Goal: Transaction & Acquisition: Obtain resource

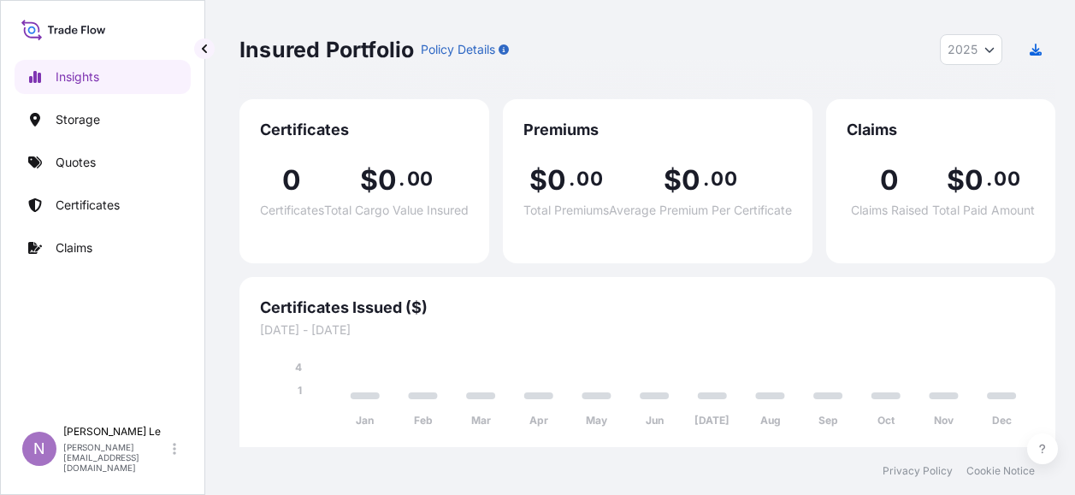
select select "2025"
click at [77, 162] on p "Quotes" at bounding box center [76, 162] width 40 height 17
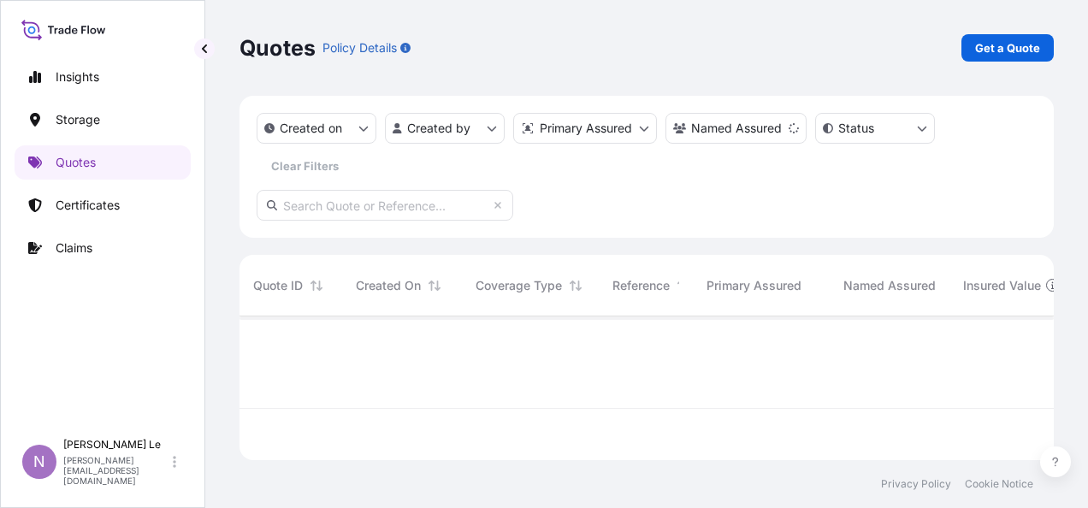
scroll to position [192, 800]
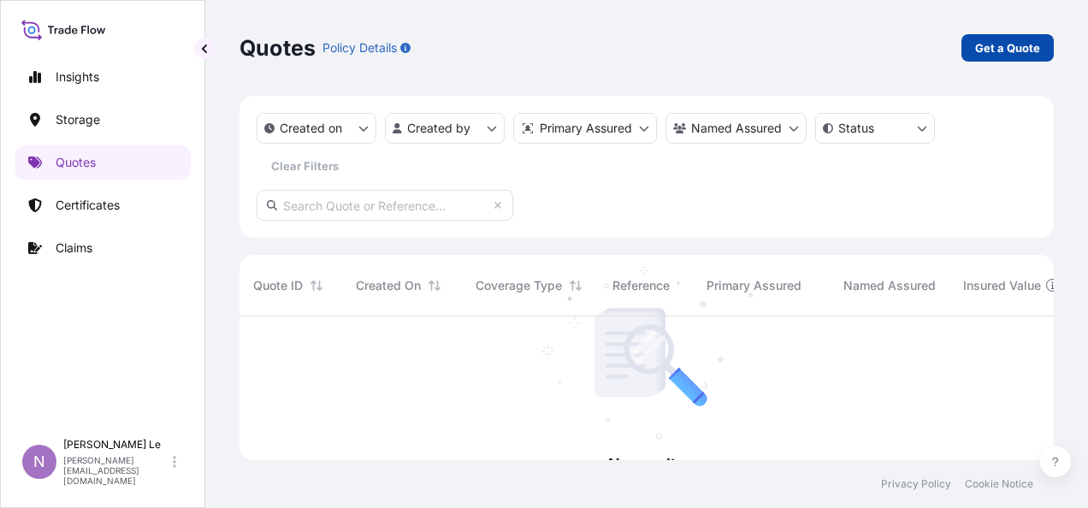
click at [976, 46] on p "Get a Quote" at bounding box center [1007, 47] width 65 height 17
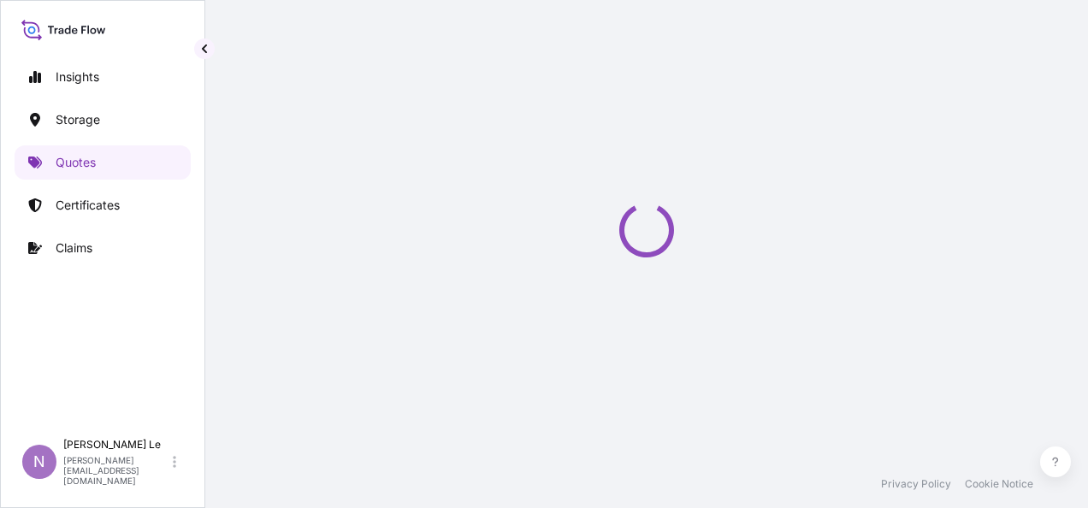
select select "Water"
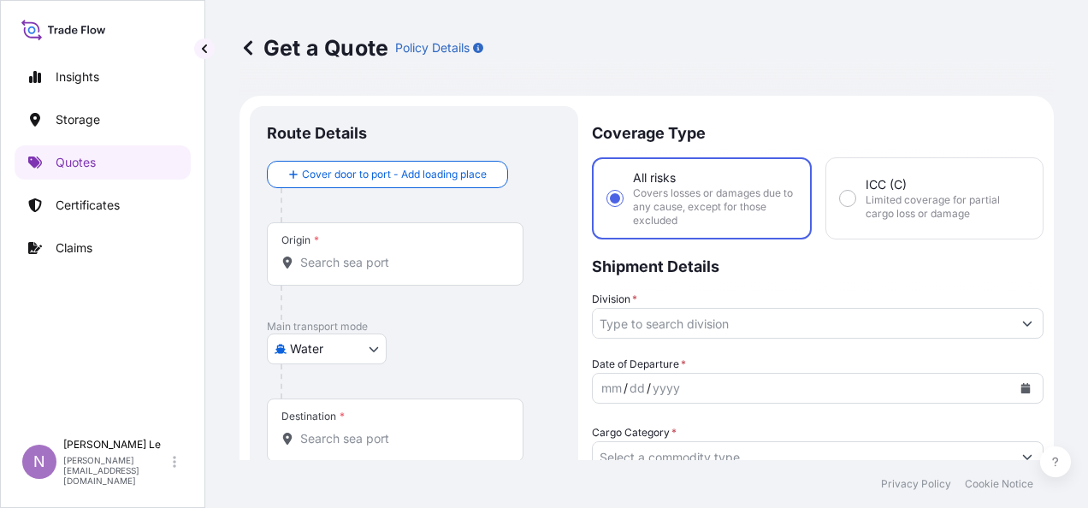
scroll to position [27, 0]
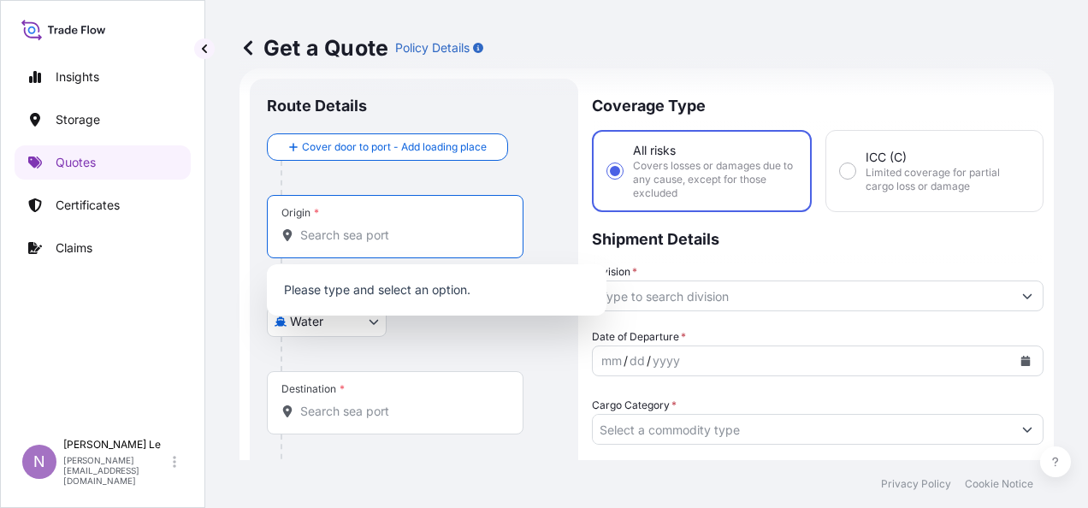
click at [381, 234] on input "Origin *" at bounding box center [401, 235] width 202 height 17
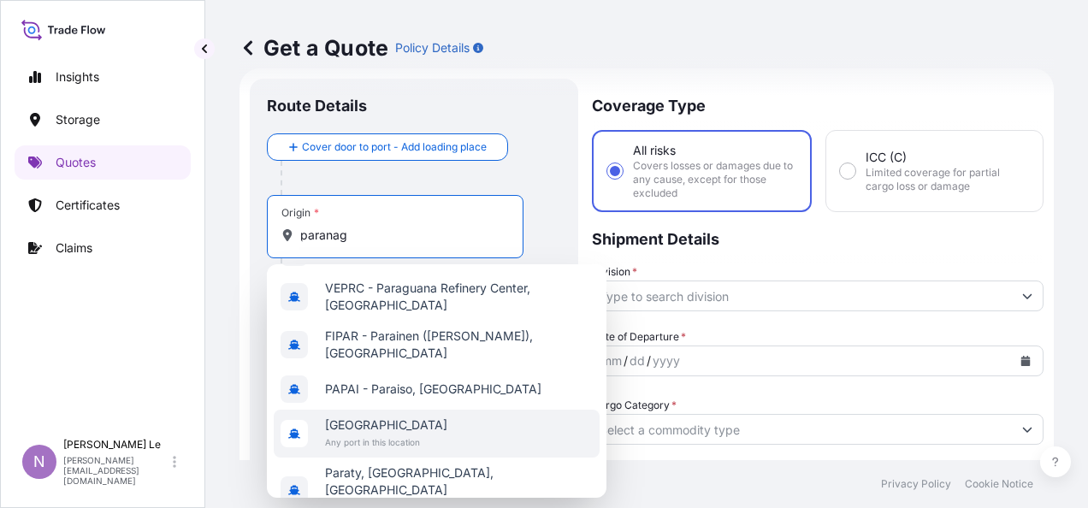
scroll to position [0, 0]
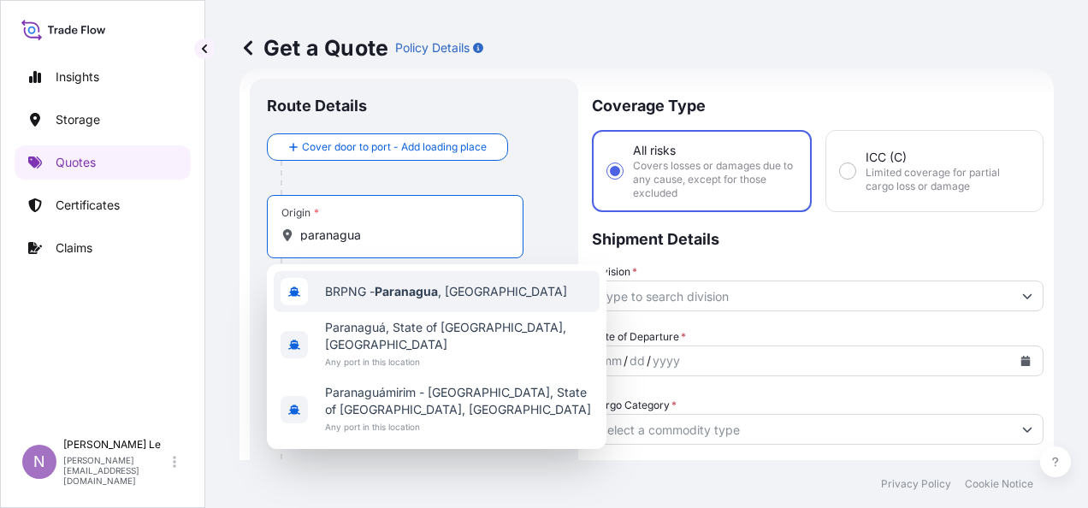
click at [463, 305] on div "BRPNG - [GEOGRAPHIC_DATA] , [GEOGRAPHIC_DATA]" at bounding box center [437, 291] width 326 height 41
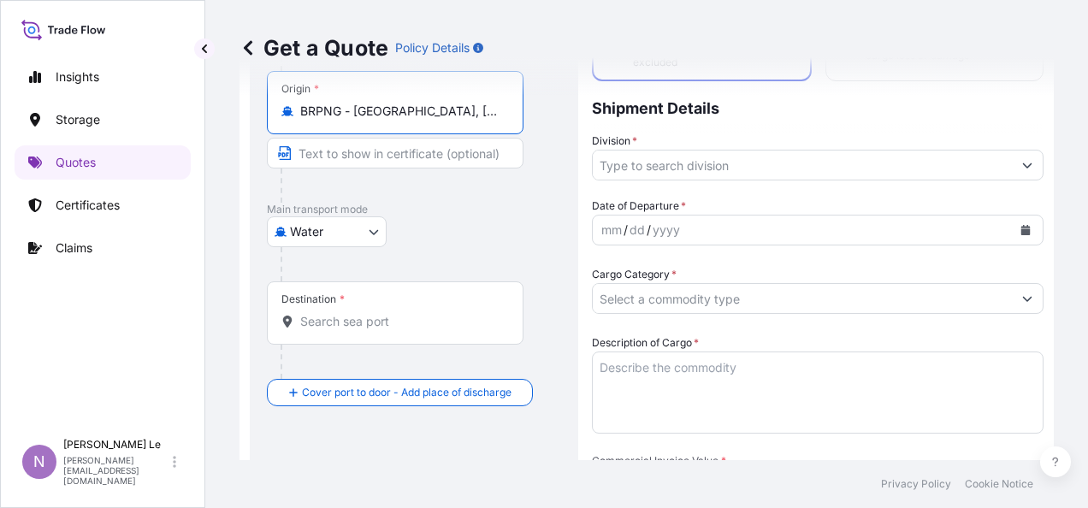
scroll to position [198, 0]
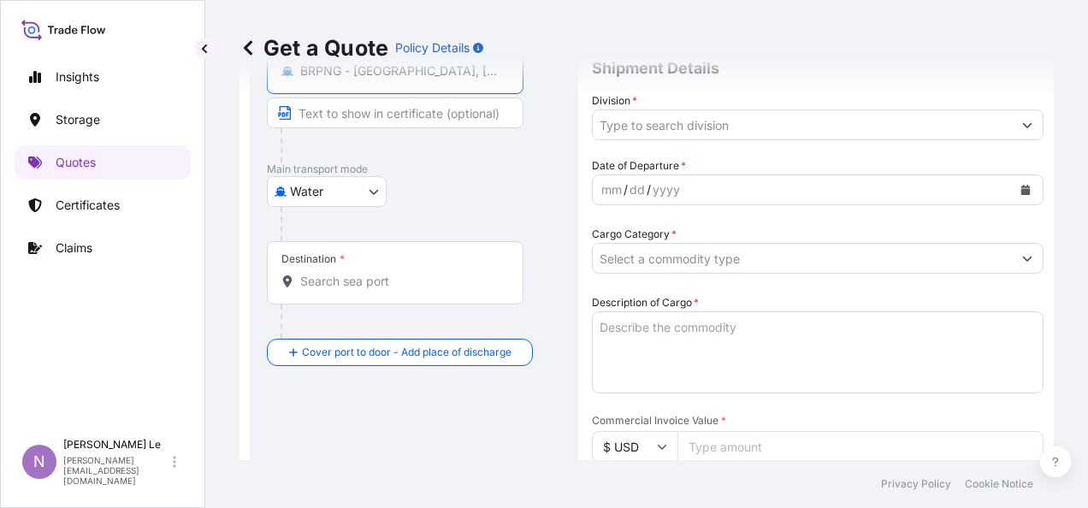
type input "BRPNG - [GEOGRAPHIC_DATA], [GEOGRAPHIC_DATA]"
click at [404, 263] on div "Destination *" at bounding box center [395, 272] width 257 height 63
click at [404, 273] on input "Destination *" at bounding box center [401, 281] width 202 height 17
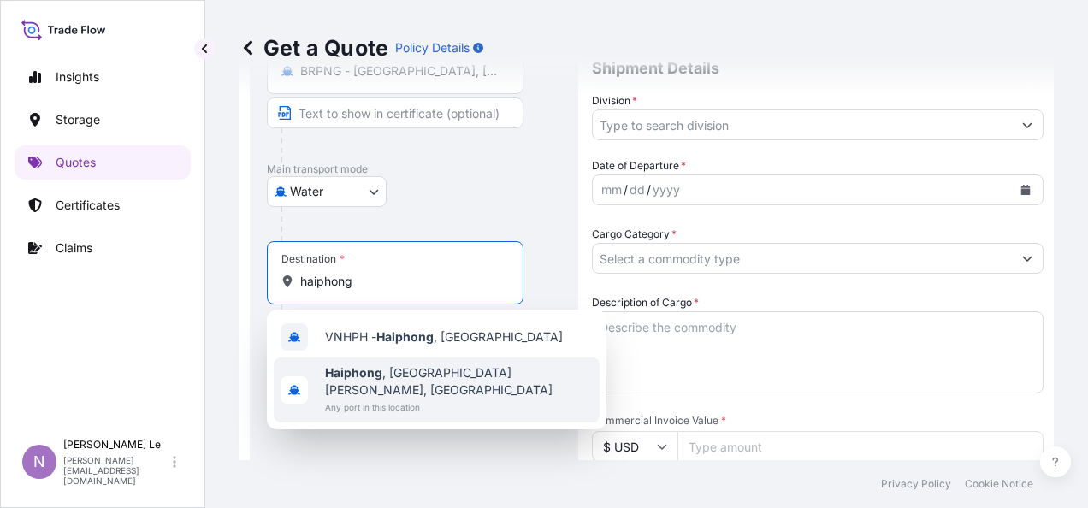
click at [398, 398] on span "Any port in this location" at bounding box center [459, 406] width 268 height 17
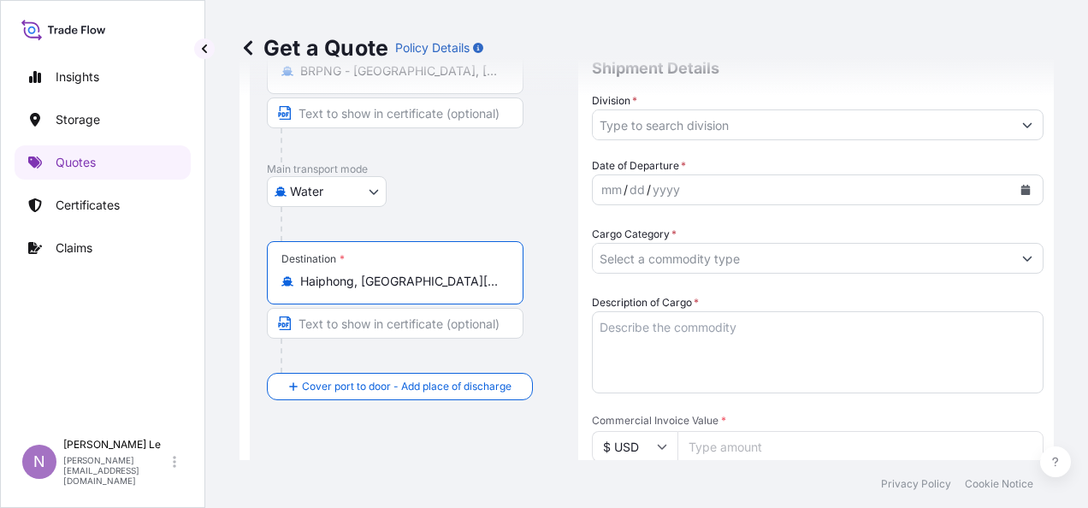
click at [447, 279] on input "Haiphong, [GEOGRAPHIC_DATA][PERSON_NAME], [GEOGRAPHIC_DATA]" at bounding box center [401, 281] width 202 height 17
type input "Haiphong, [GEOGRAPHIC_DATA][PERSON_NAME], [GEOGRAPHIC_DATA]"
click at [547, 299] on div "Destination * Haiphong, [GEOGRAPHIC_DATA][PERSON_NAME], [GEOGRAPHIC_DATA]" at bounding box center [414, 307] width 294 height 132
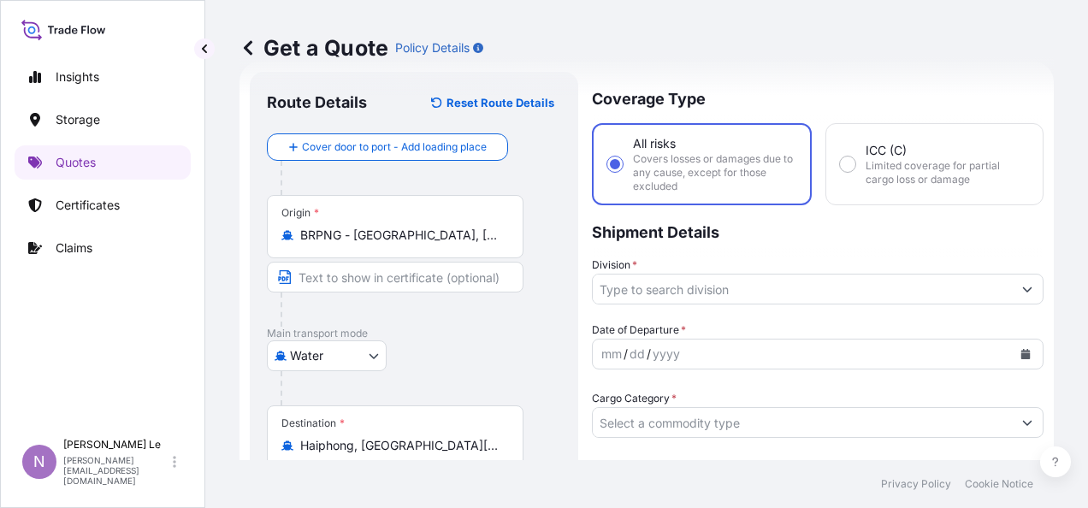
scroll to position [0, 0]
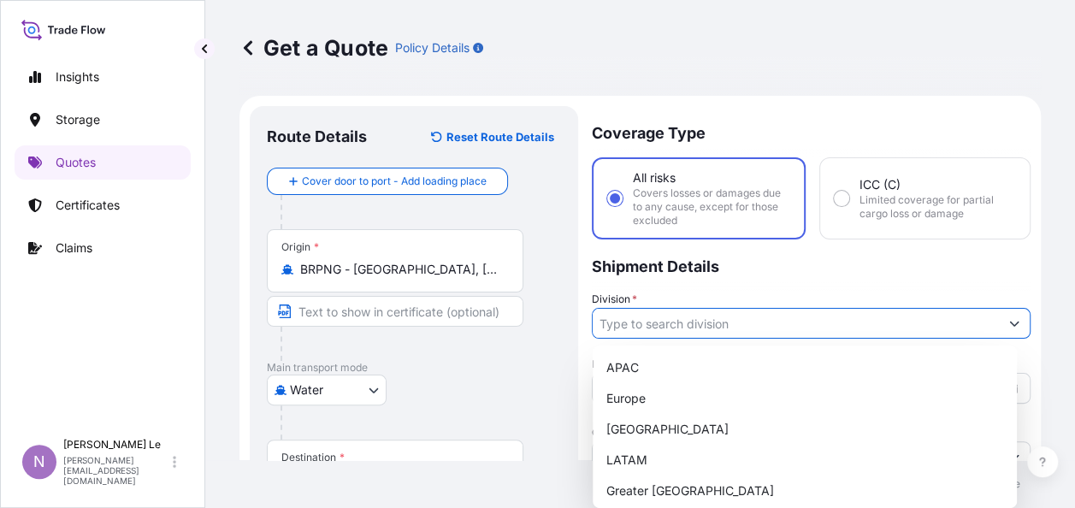
click at [783, 320] on input "Division *" at bounding box center [796, 323] width 406 height 31
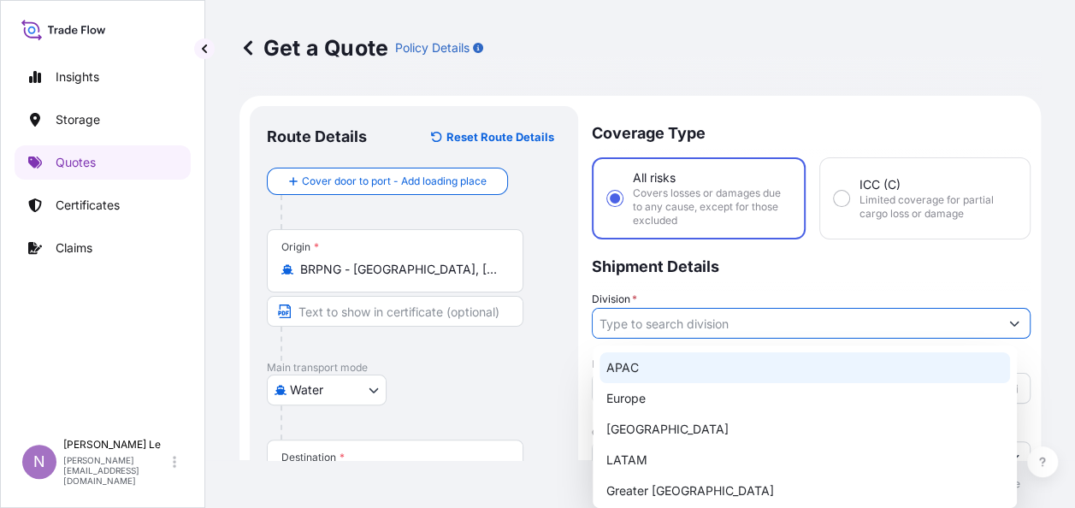
click at [763, 361] on div "APAC" at bounding box center [804, 367] width 410 height 31
type input "APAC"
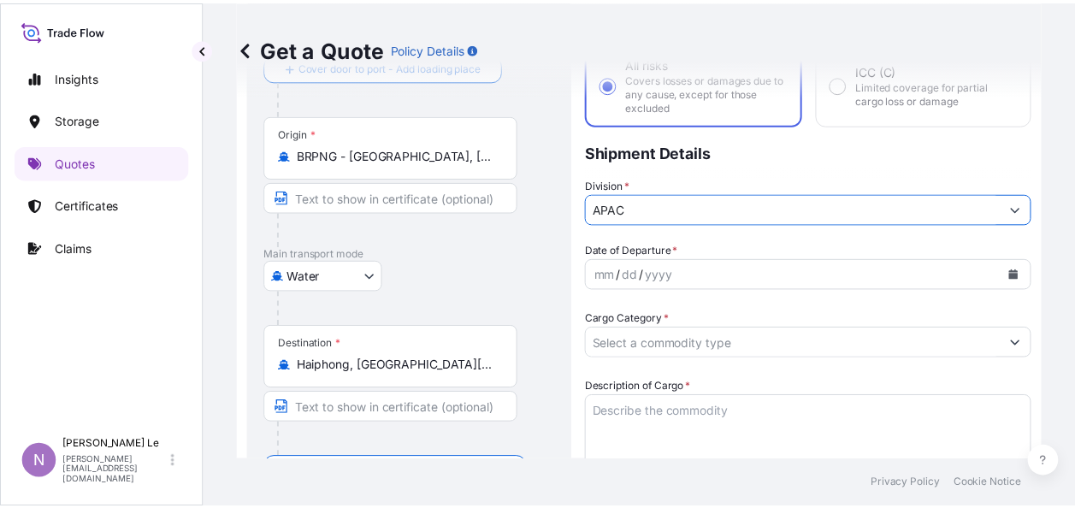
scroll to position [171, 0]
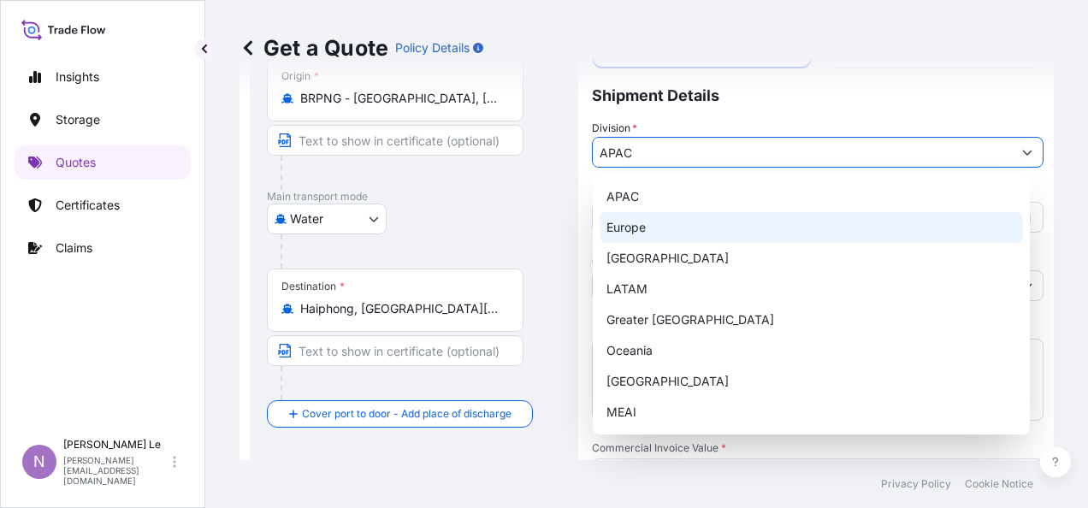
click at [1043, 176] on div "Get a Quote Policy Details Route Details Reset Route Details Cover door to port…" at bounding box center [646, 230] width 882 height 460
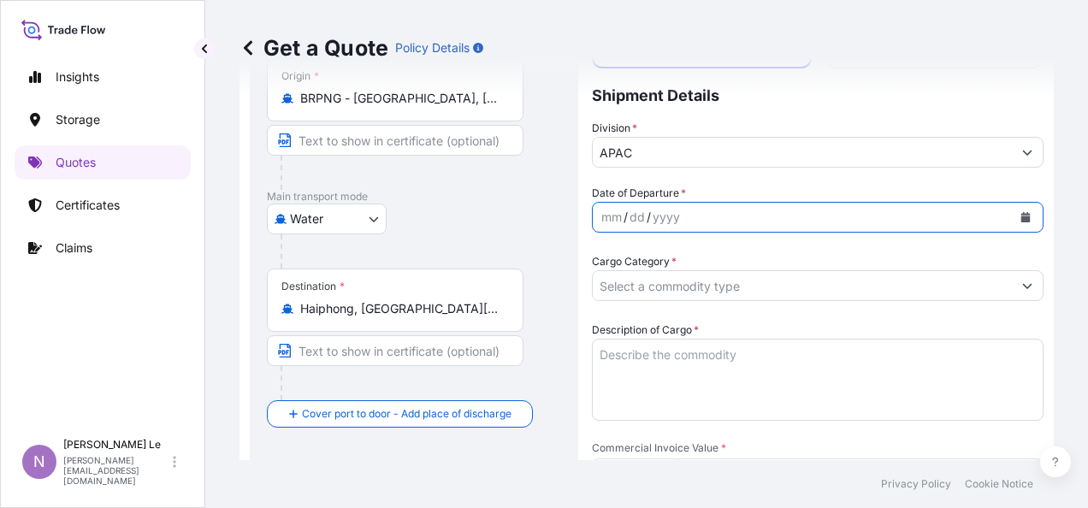
click at [1015, 223] on button "Calendar" at bounding box center [1025, 217] width 27 height 27
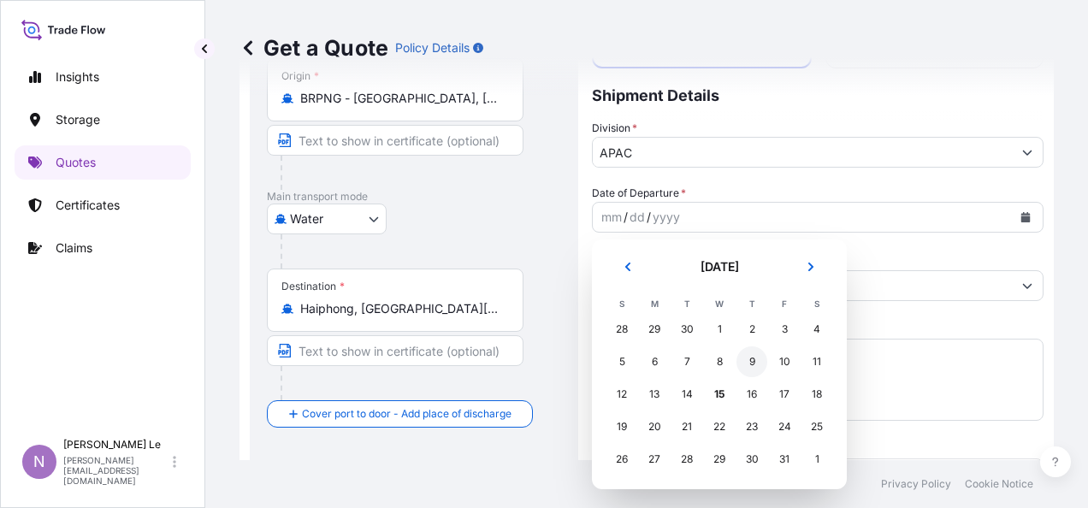
click at [746, 364] on div "9" at bounding box center [751, 361] width 31 height 31
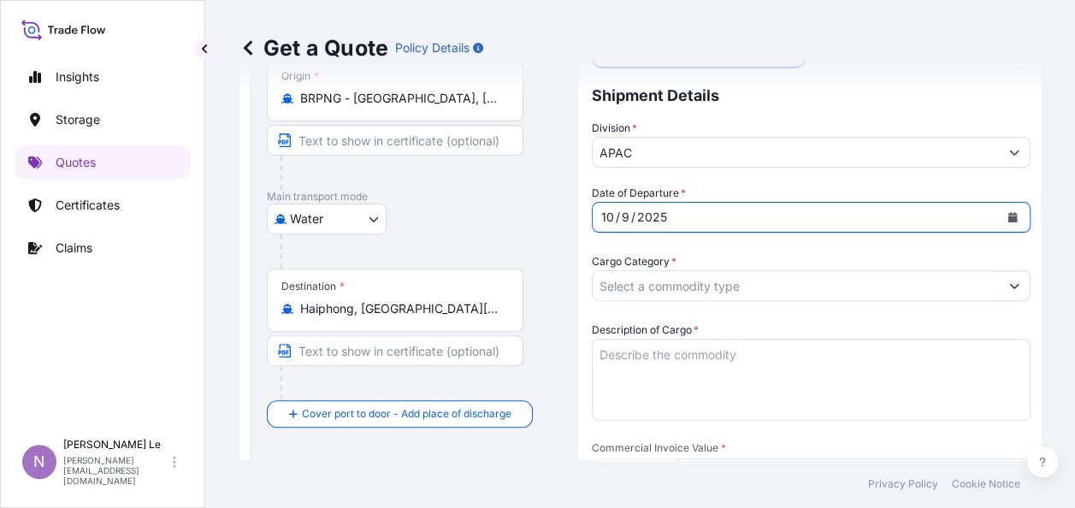
click at [700, 287] on input "Cargo Category *" at bounding box center [796, 285] width 406 height 31
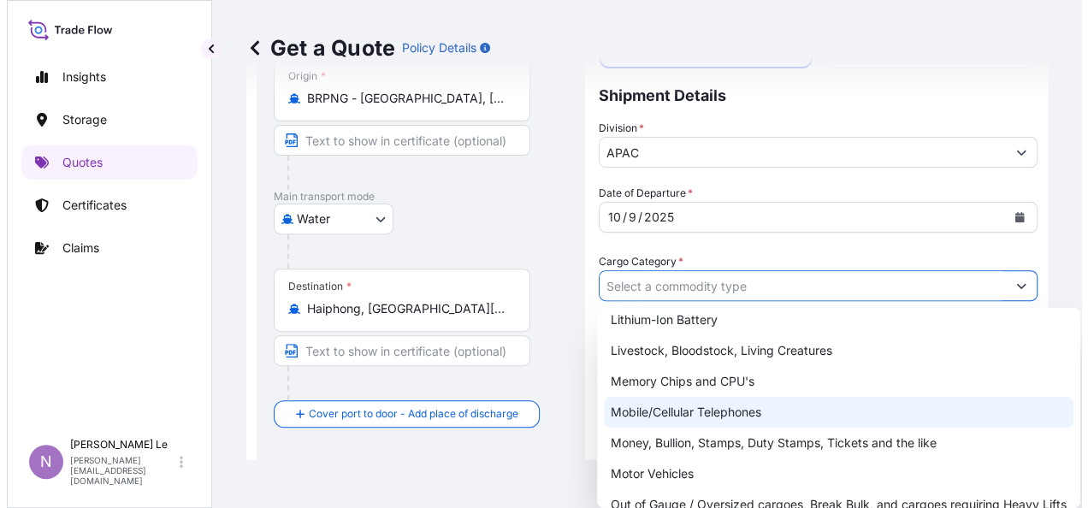
scroll to position [133, 0]
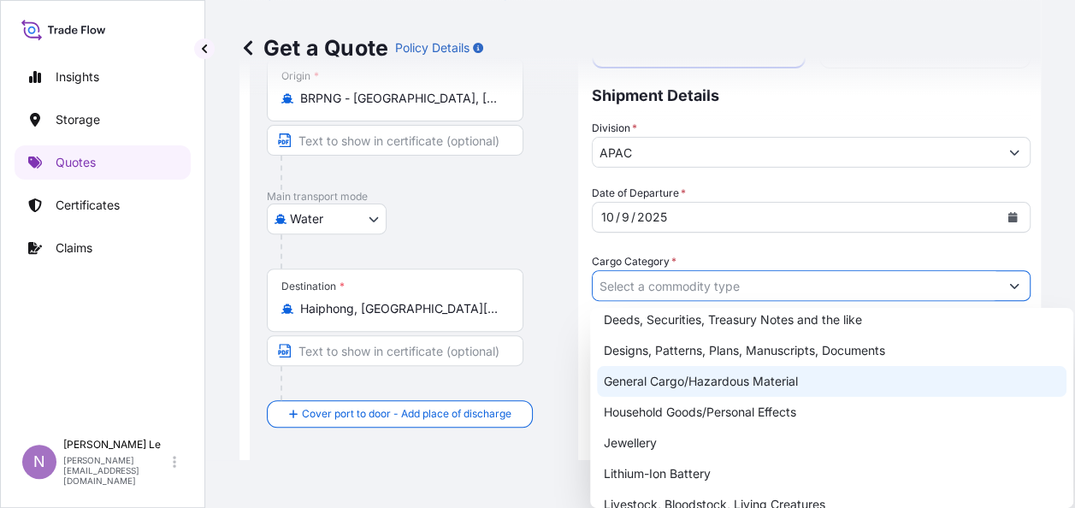
click at [669, 381] on div "General Cargo/Hazardous Material" at bounding box center [831, 381] width 469 height 31
type input "General Cargo/Hazardous Material"
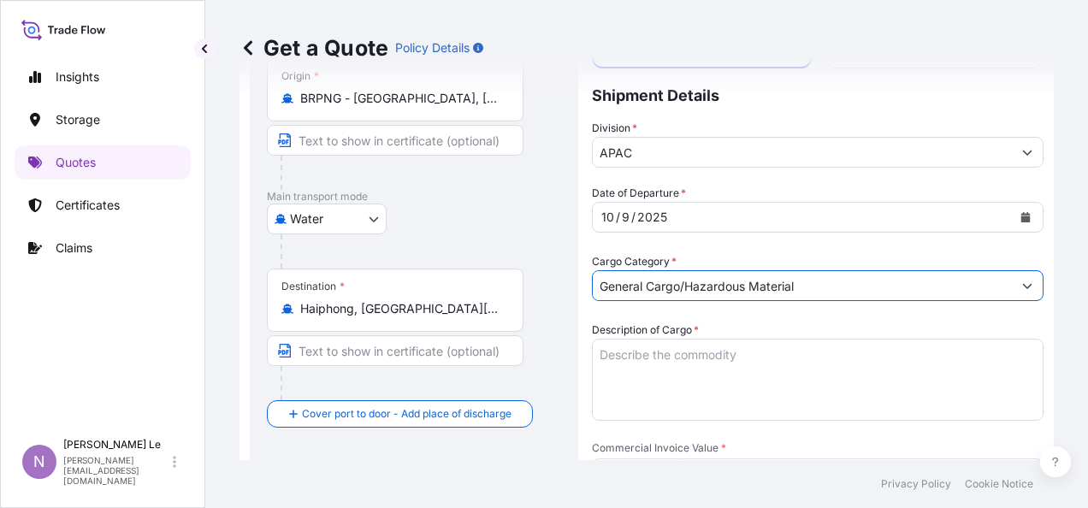
click at [632, 369] on textarea "Description of Cargo *" at bounding box center [817, 380] width 451 height 82
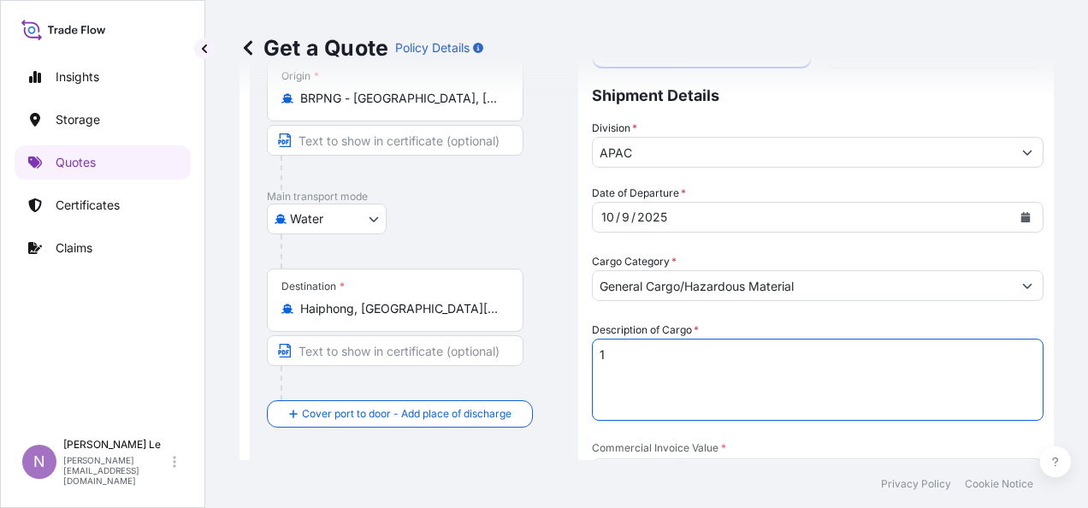
paste textarea "CONTAINERS 40'HC WITH: 20 PALLETS CONTAINING: 25.000,00 KG - MASTERSORB FM PO# …"
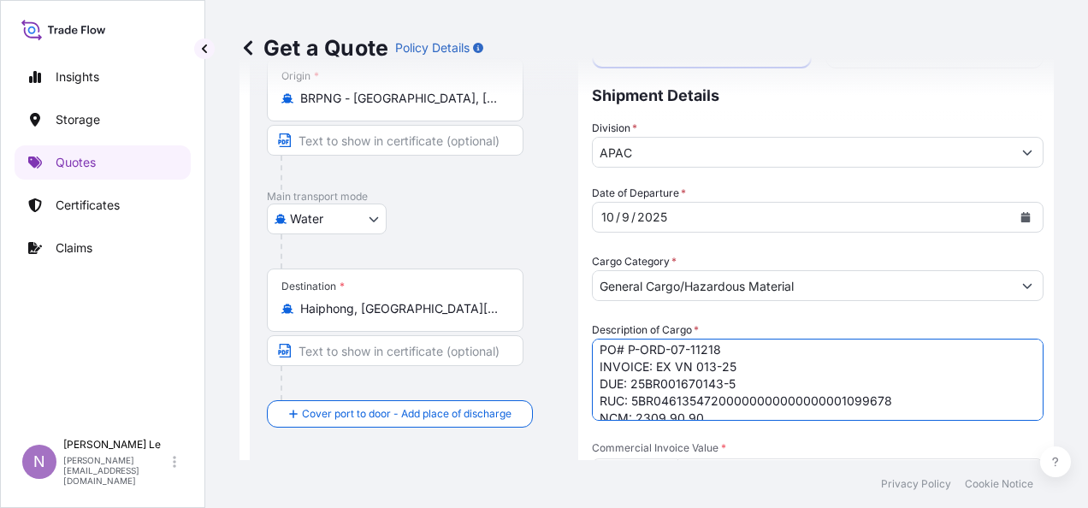
scroll to position [80, 0]
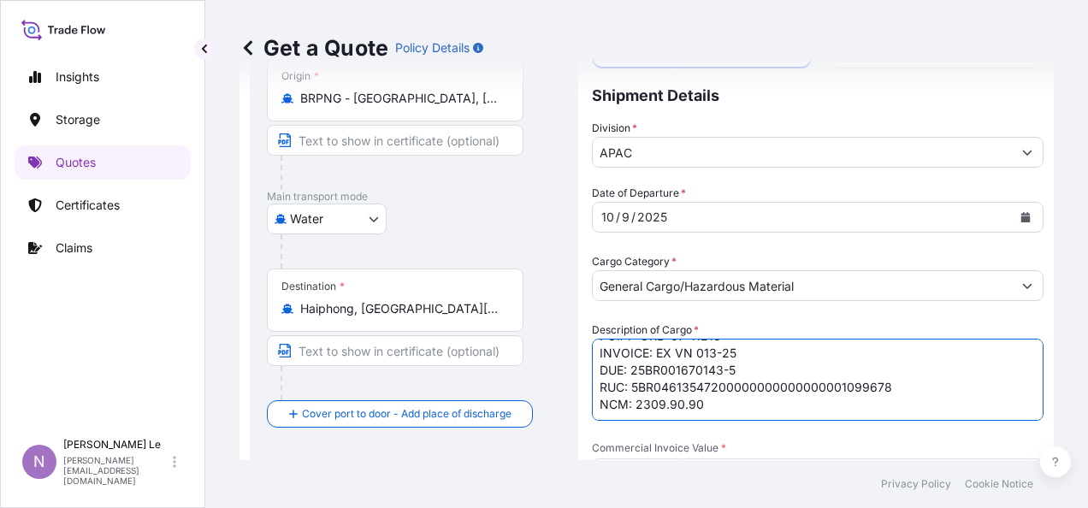
type textarea "1 CONTAINERS 40'HC WITH: 20 PALLETS CONTAINING: 25.000,00 KG - MASTERSORB FM PO…"
click at [571, 475] on footer "Privacy Policy Cookie Notice" at bounding box center [646, 484] width 882 height 48
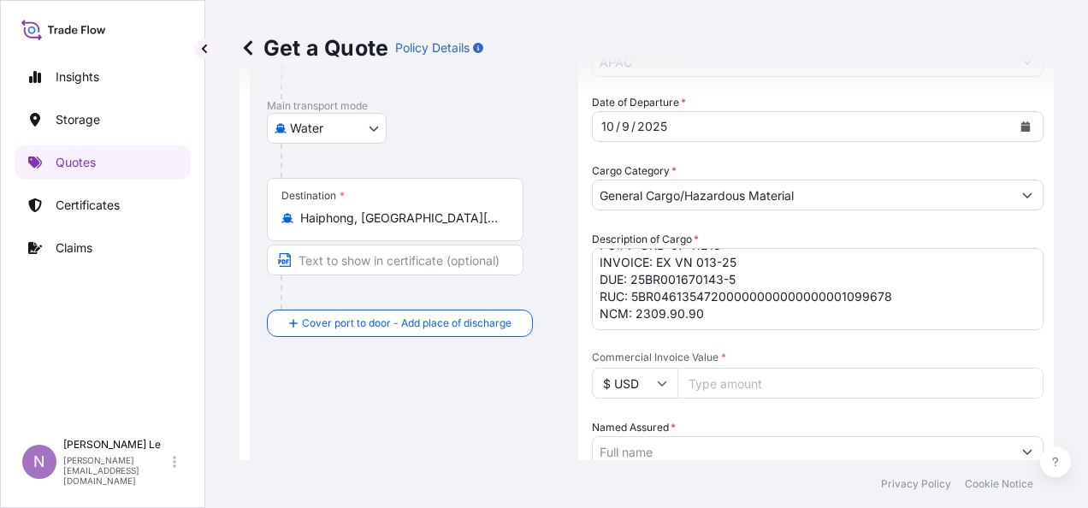
scroll to position [257, 0]
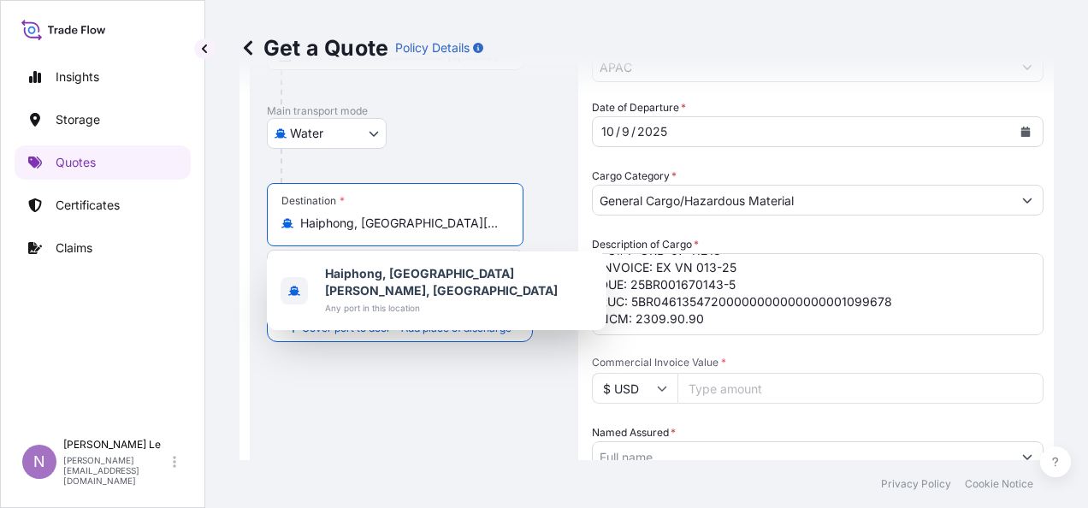
click at [477, 222] on input "Haiphong, [GEOGRAPHIC_DATA][PERSON_NAME], [GEOGRAPHIC_DATA]" at bounding box center [401, 223] width 202 height 17
drag, startPoint x: 477, startPoint y: 222, endPoint x: 124, endPoint y: 236, distance: 353.4
click at [117, 241] on div "Insights Storage Quotes Certificates Claims N Nghia Le [EMAIL_ADDRESS][DOMAIN_N…" at bounding box center [544, 254] width 1088 height 508
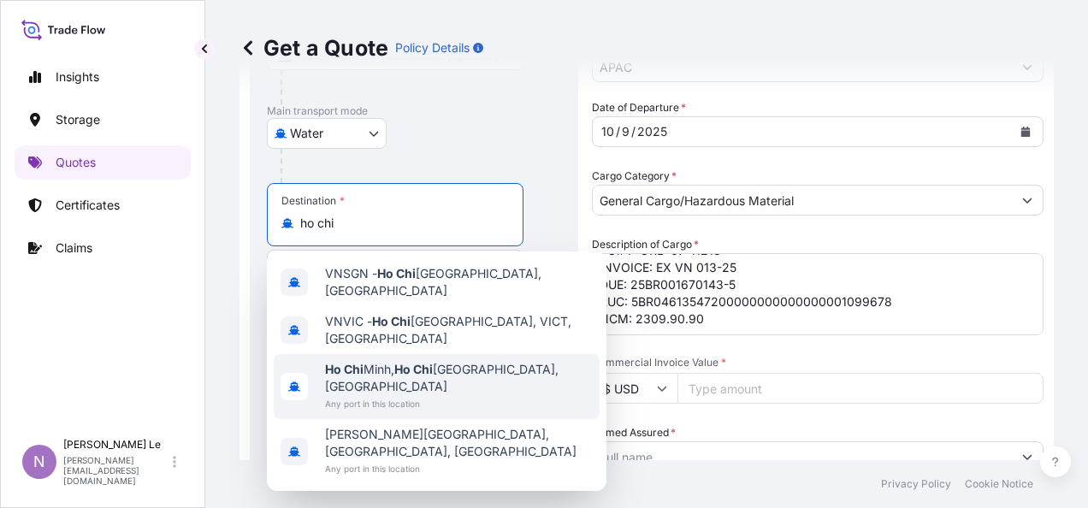
click at [415, 395] on span "Any port in this location" at bounding box center [459, 403] width 268 height 17
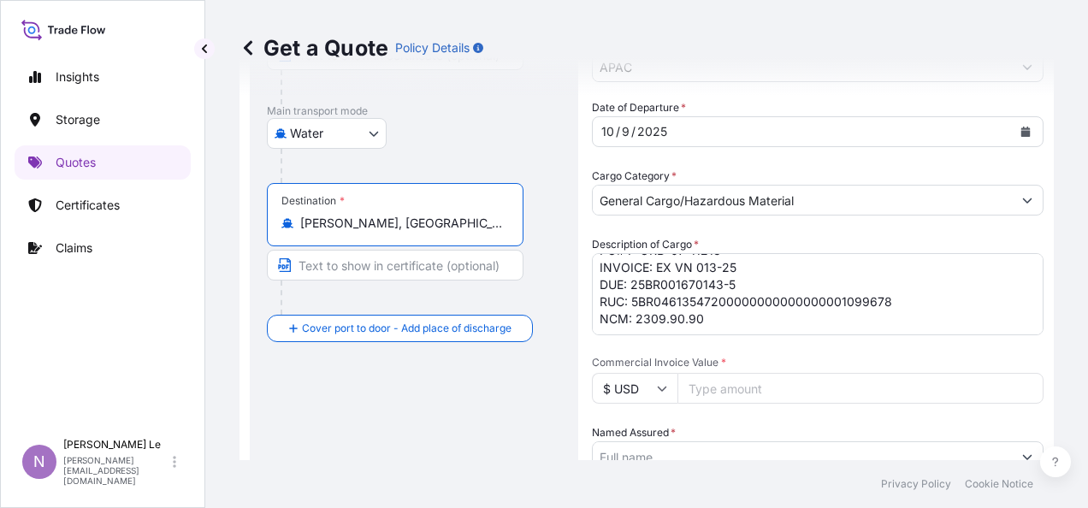
type input "[PERSON_NAME], [GEOGRAPHIC_DATA][PERSON_NAME], [GEOGRAPHIC_DATA]"
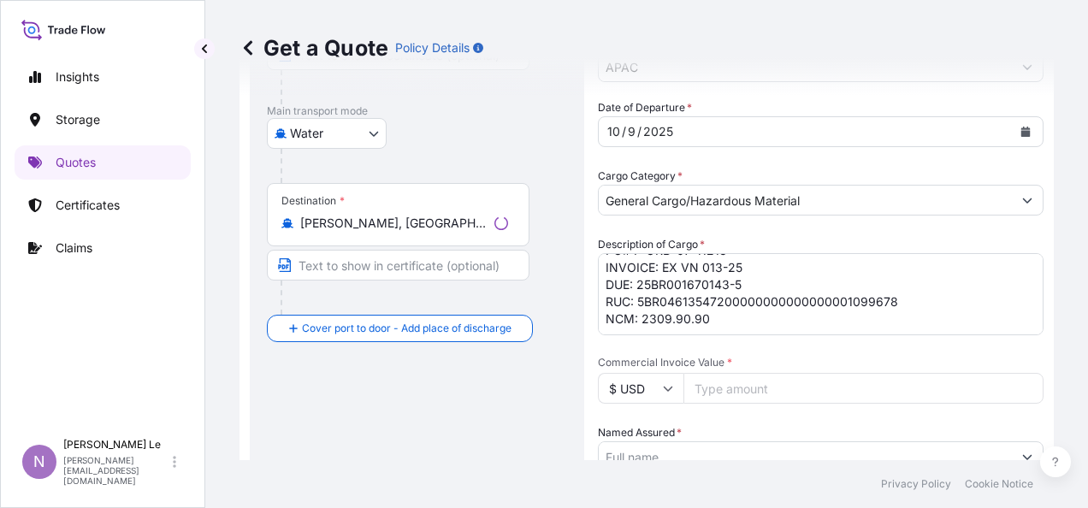
click at [512, 422] on div "Route Details Reset Route Details Cover door to port - Add loading place Place …" at bounding box center [417, 440] width 300 height 1147
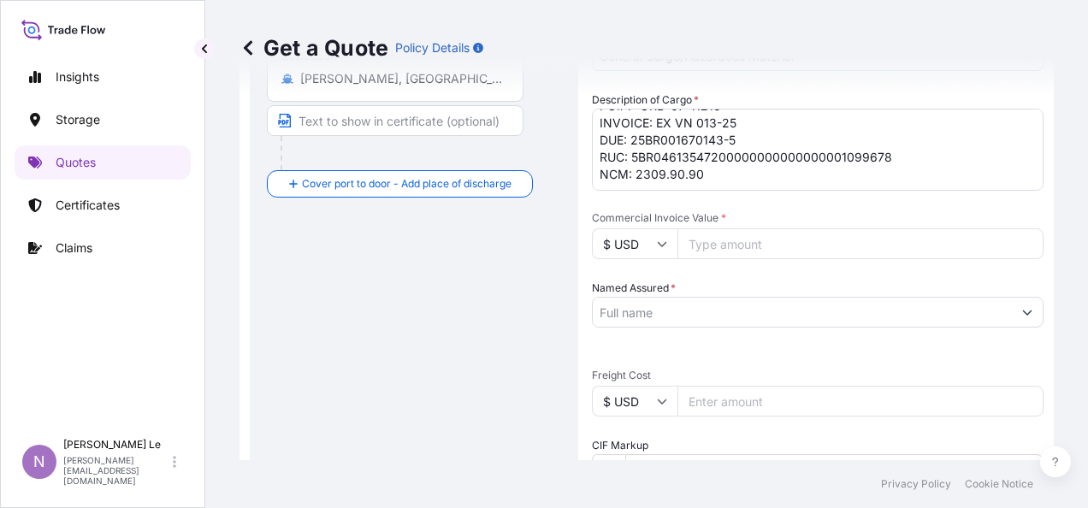
scroll to position [428, 0]
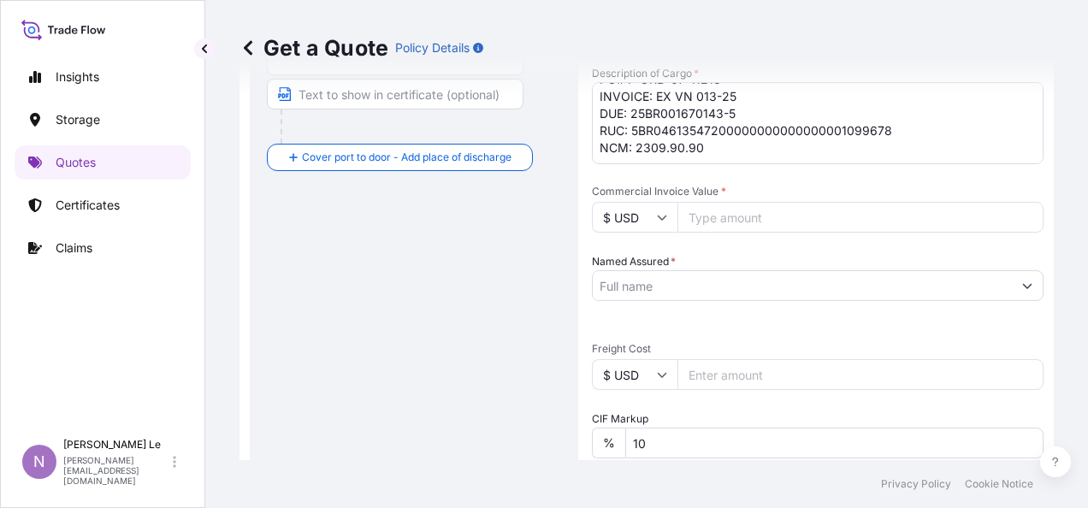
click at [715, 207] on input "Commercial Invoice Value *" at bounding box center [860, 217] width 366 height 31
type input "59480"
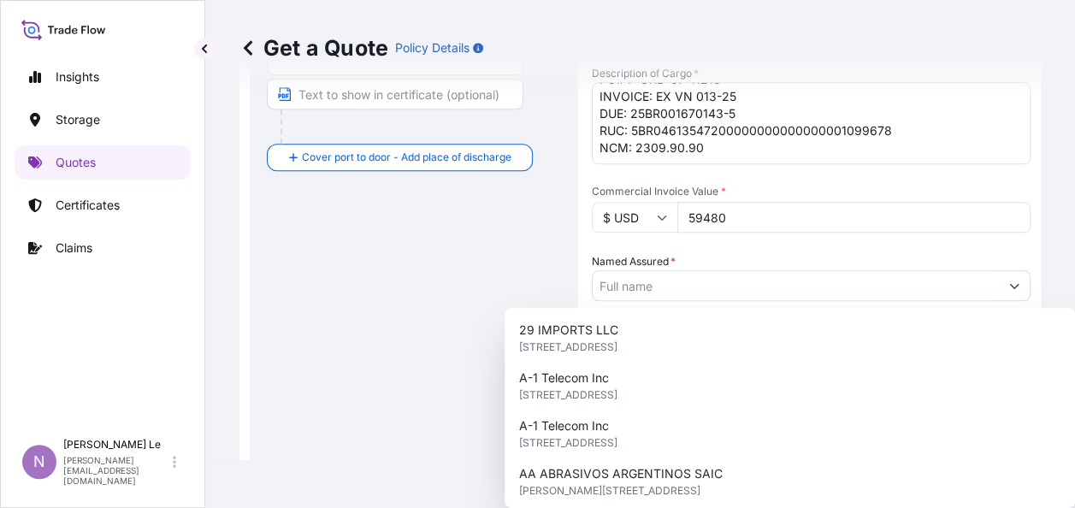
click at [463, 284] on div "Route Details Reset Route Details Cover door to port - Add loading place Place …" at bounding box center [414, 269] width 294 height 1147
click at [749, 279] on input "Named Assured *" at bounding box center [796, 285] width 406 height 31
click at [371, 309] on div "Route Details Reset Route Details Cover door to port - Add loading place Place …" at bounding box center [414, 269] width 294 height 1147
click at [741, 271] on input "Named Assured *" at bounding box center [796, 285] width 406 height 31
click at [340, 306] on div "Route Details Reset Route Details Cover door to port - Add loading place Place …" at bounding box center [414, 269] width 294 height 1147
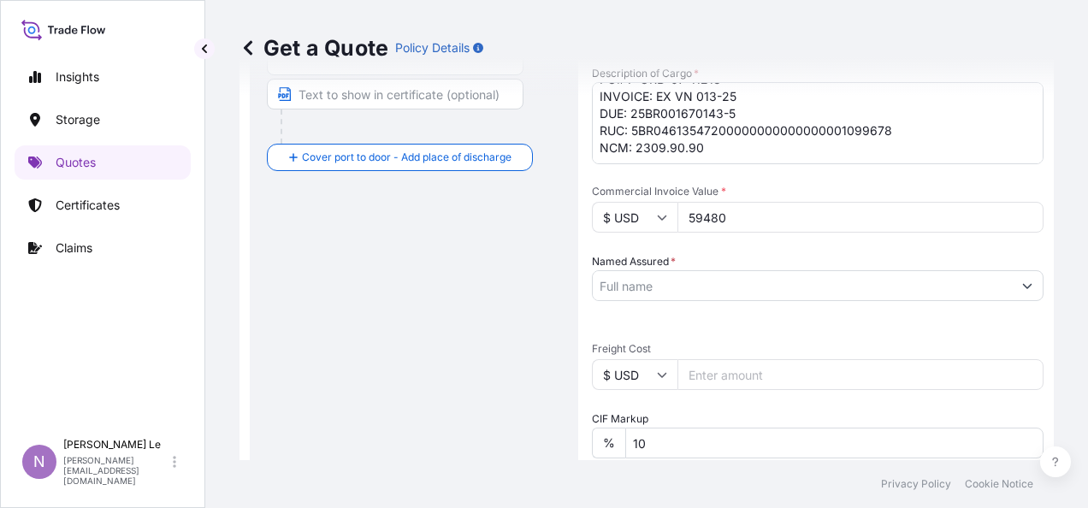
click at [651, 260] on label "Named Assured *" at bounding box center [634, 261] width 84 height 17
click at [651, 270] on input "Named Assured *" at bounding box center [802, 285] width 419 height 31
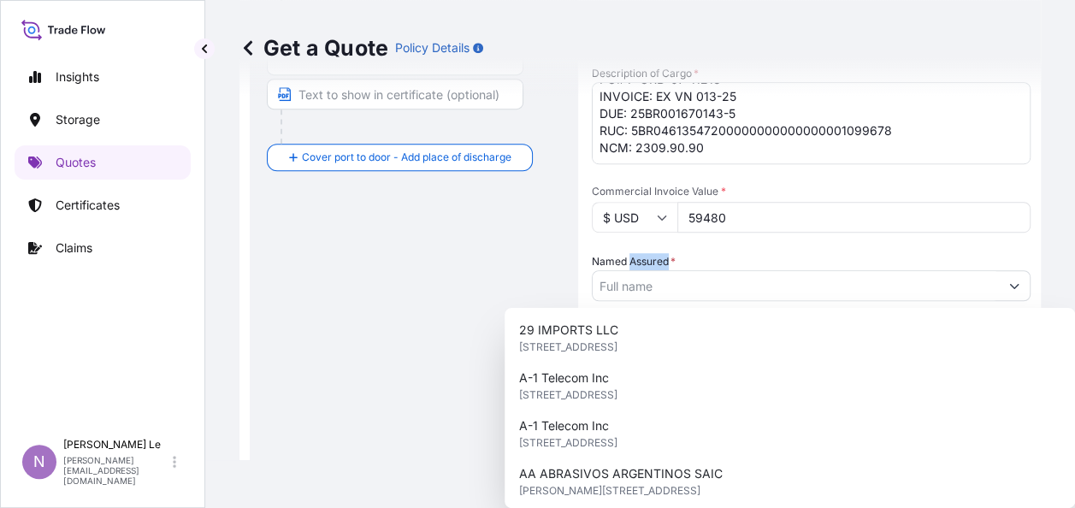
click at [651, 260] on label "Named Assured *" at bounding box center [634, 261] width 84 height 17
click at [651, 270] on input "Named Assured *" at bounding box center [796, 285] width 406 height 31
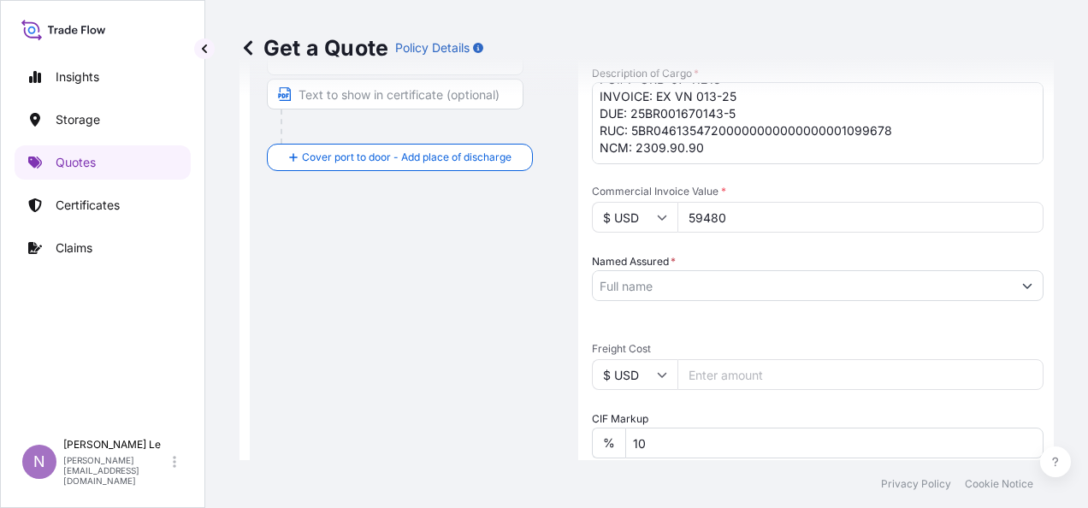
drag, startPoint x: 651, startPoint y: 260, endPoint x: 583, endPoint y: 267, distance: 67.9
click at [583, 267] on form "Route Details Reset Route Details Cover door to port - Add loading place Place …" at bounding box center [646, 268] width 814 height 1201
drag, startPoint x: 587, startPoint y: 257, endPoint x: 669, endPoint y: 260, distance: 81.3
click at [669, 260] on form "Route Details Reset Route Details Cover door to port - Add loading place Place …" at bounding box center [646, 268] width 814 height 1201
copy label "Named Assured"
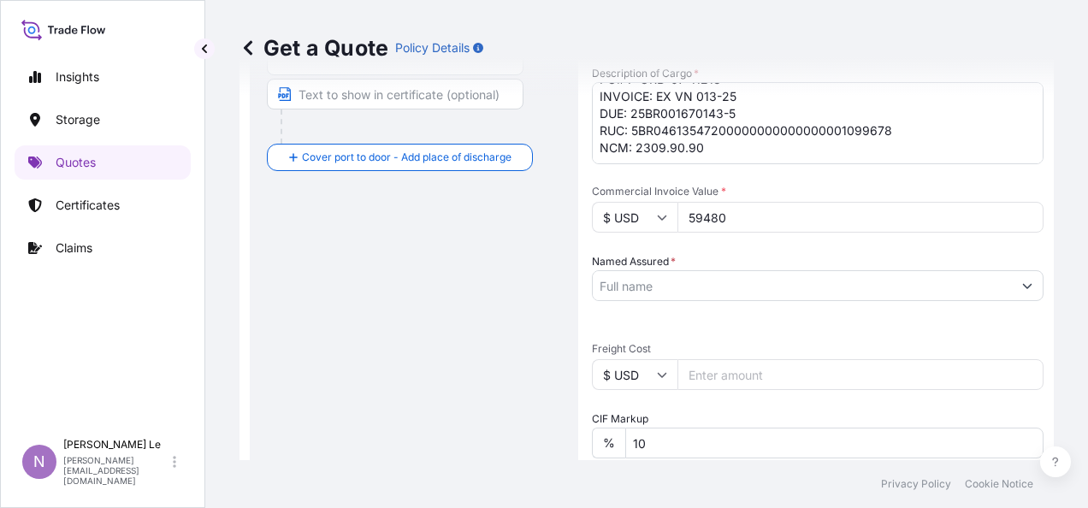
click at [414, 349] on div "Route Details Reset Route Details Cover door to port - Add loading place Place …" at bounding box center [414, 269] width 294 height 1147
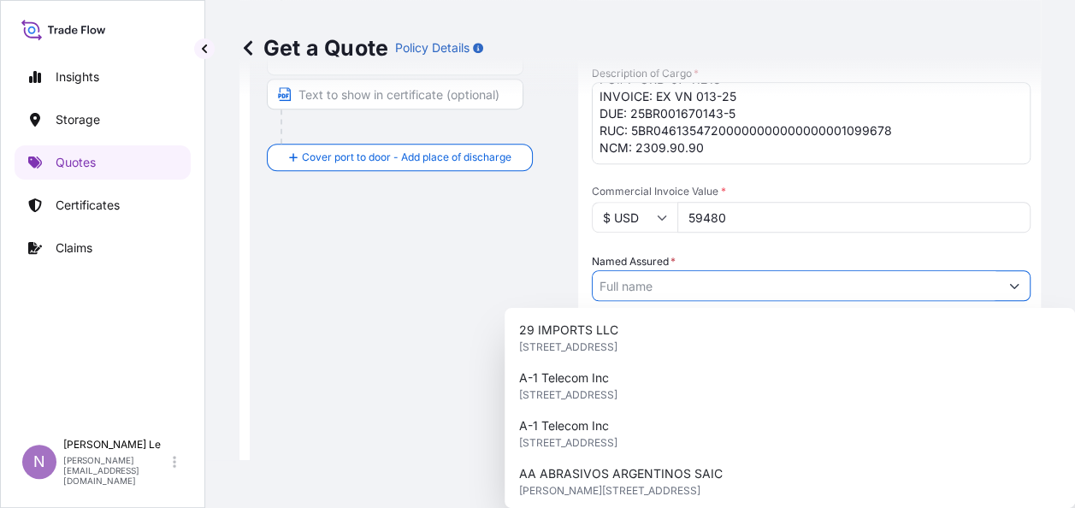
click at [696, 286] on input "Named Assured *" at bounding box center [796, 285] width 406 height 31
paste input "CÔNG TY TNHH EW NUTRITION [GEOGRAPHIC_DATA]"
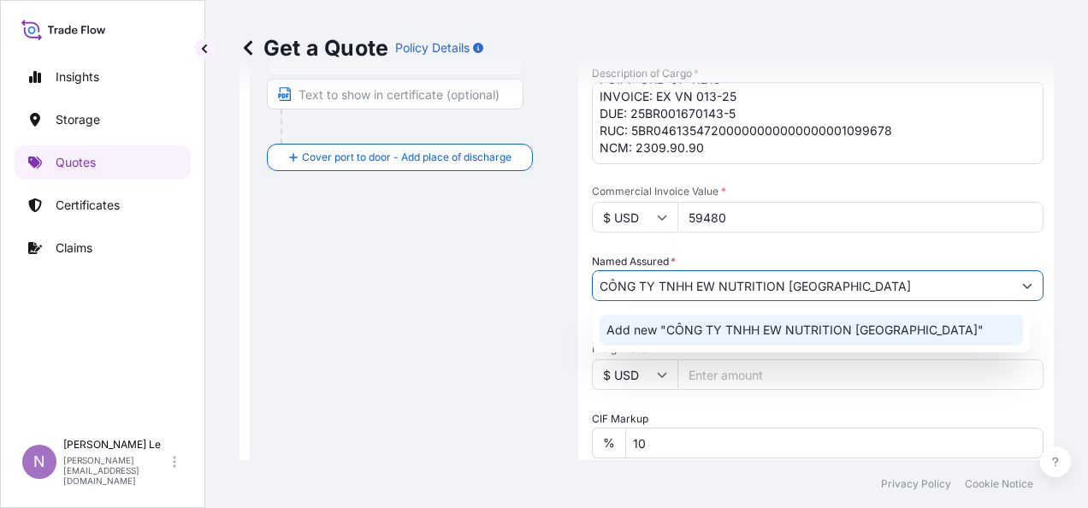
click at [788, 315] on div "Add new "CÔNG TY TNHH EW NUTRITION [GEOGRAPHIC_DATA]"" at bounding box center [810, 330] width 423 height 31
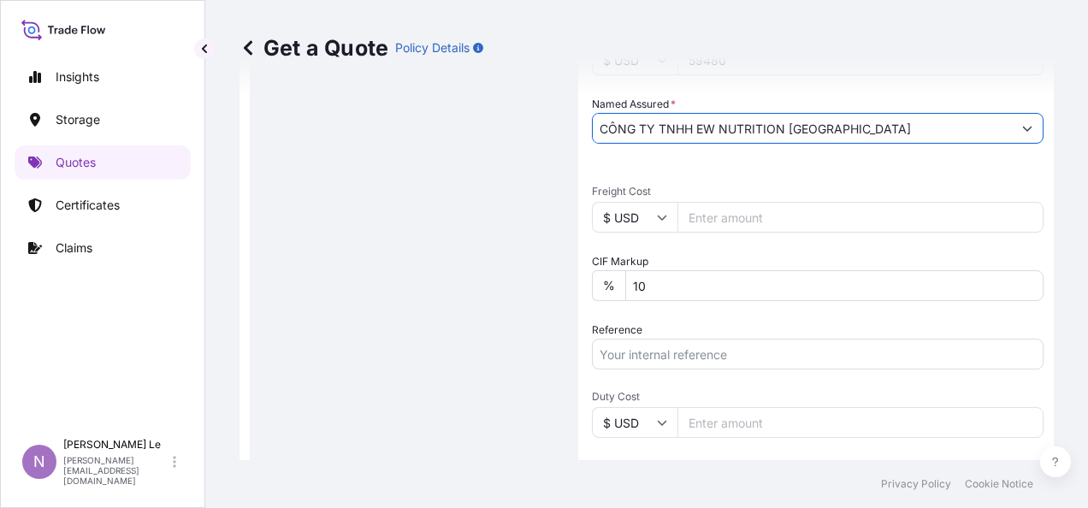
scroll to position [599, 0]
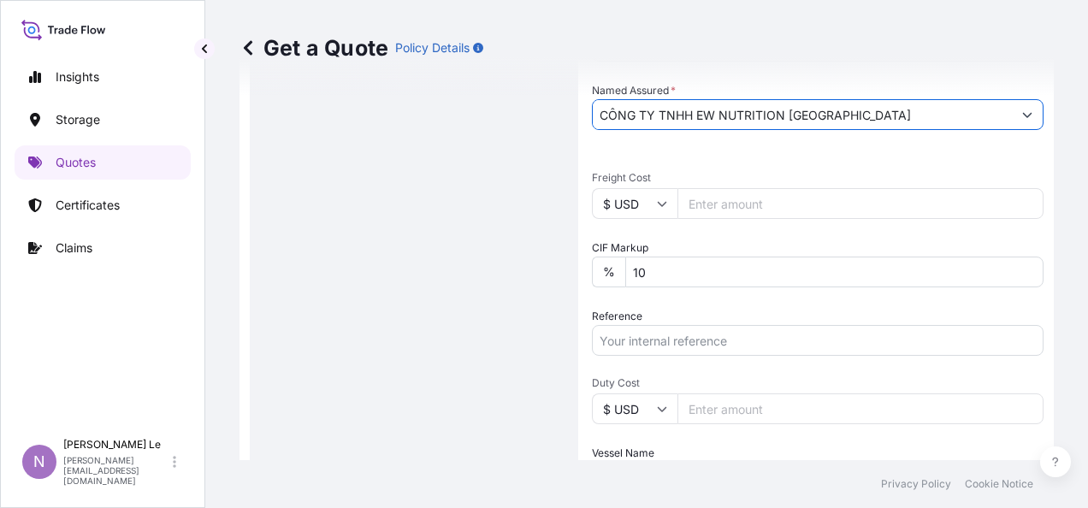
type input "CÔNG TY TNHH EW NUTRITION [GEOGRAPHIC_DATA]"
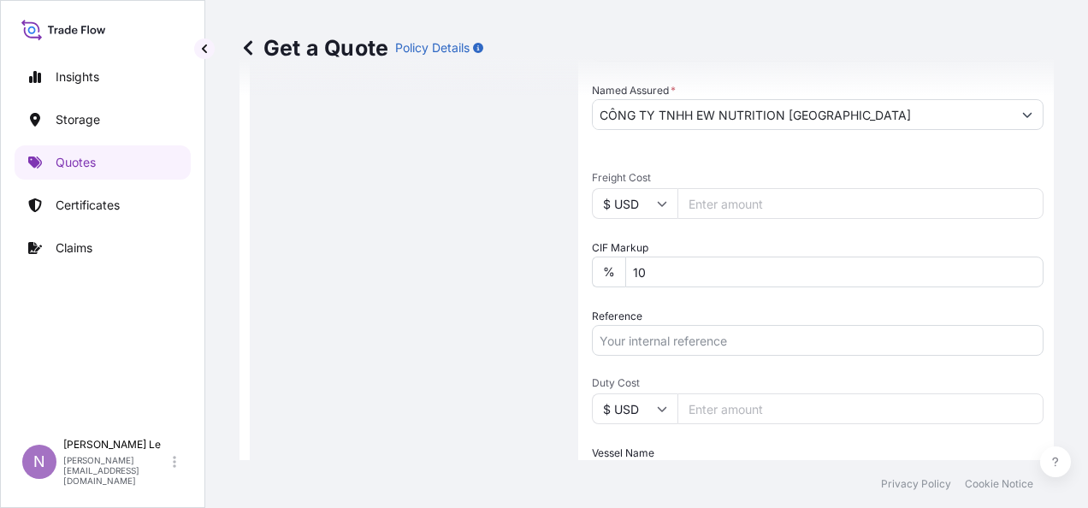
click at [615, 271] on div "%" at bounding box center [608, 272] width 33 height 31
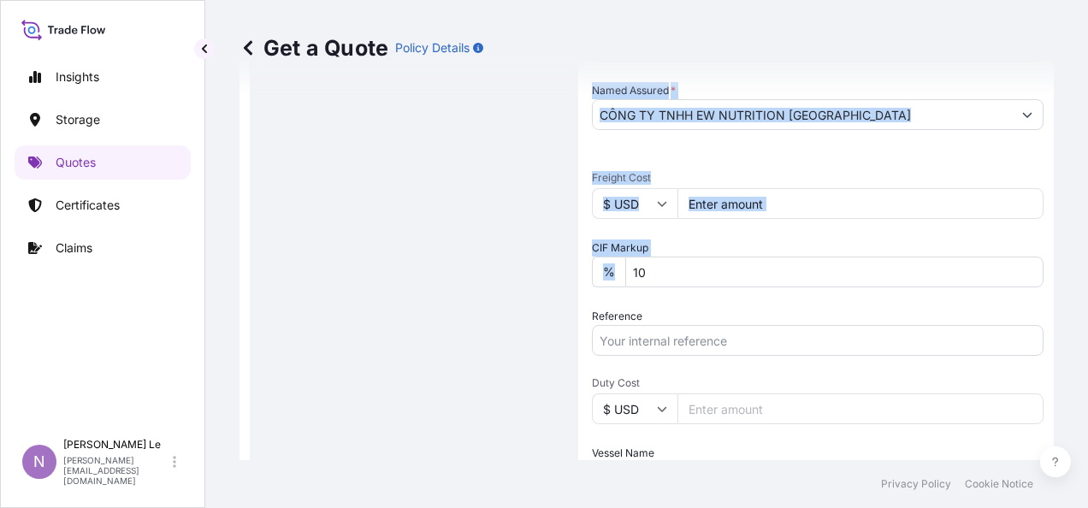
drag, startPoint x: 620, startPoint y: 274, endPoint x: 569, endPoint y: 261, distance: 52.9
click at [569, 261] on form "Route Details Reset Route Details Cover door to port - Add loading place Place …" at bounding box center [646, 97] width 814 height 1201
drag, startPoint x: 569, startPoint y: 261, endPoint x: 568, endPoint y: 280, distance: 19.7
click at [568, 280] on div "Route Details Reset Route Details Cover door to port - Add loading place Place …" at bounding box center [414, 97] width 328 height 1181
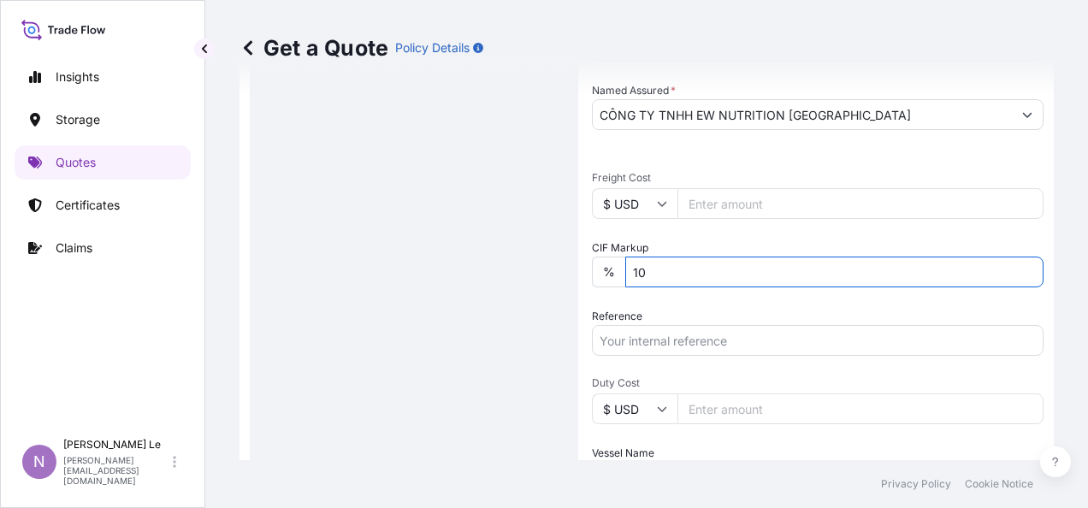
click at [656, 269] on input "10" at bounding box center [834, 272] width 418 height 31
drag, startPoint x: 655, startPoint y: 269, endPoint x: 505, endPoint y: 295, distance: 152.8
click at [505, 295] on form "Route Details Reset Route Details Cover door to port - Add loading place Place …" at bounding box center [646, 97] width 814 height 1201
click at [495, 298] on div "Route Details Reset Route Details Cover door to port - Add loading place Place …" at bounding box center [414, 98] width 294 height 1147
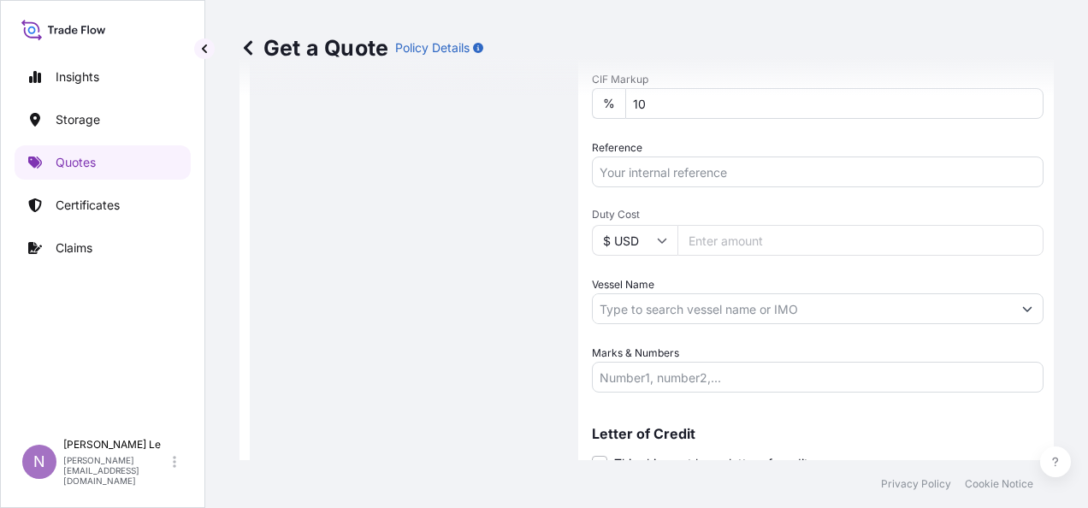
scroll to position [836, 0]
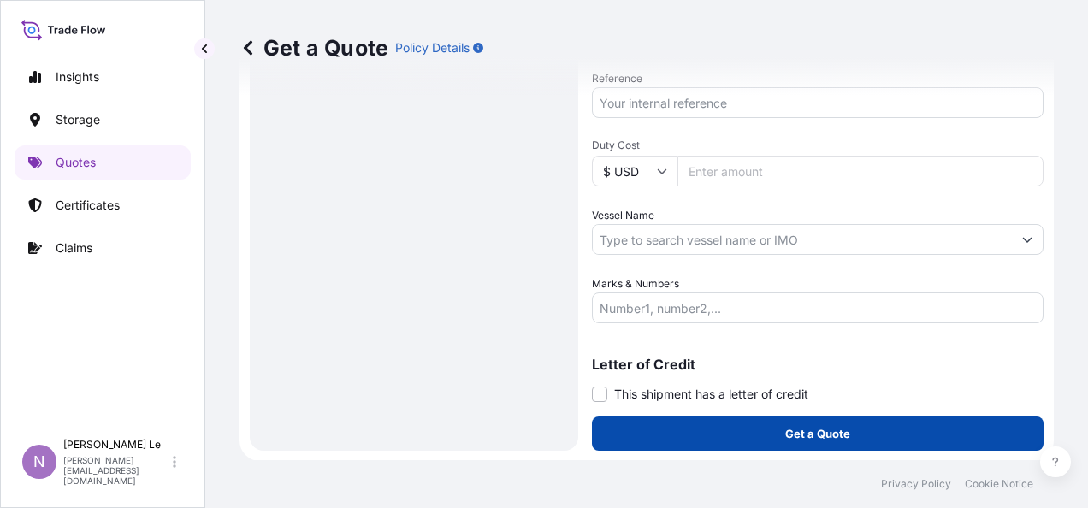
click at [670, 427] on button "Get a Quote" at bounding box center [817, 433] width 451 height 34
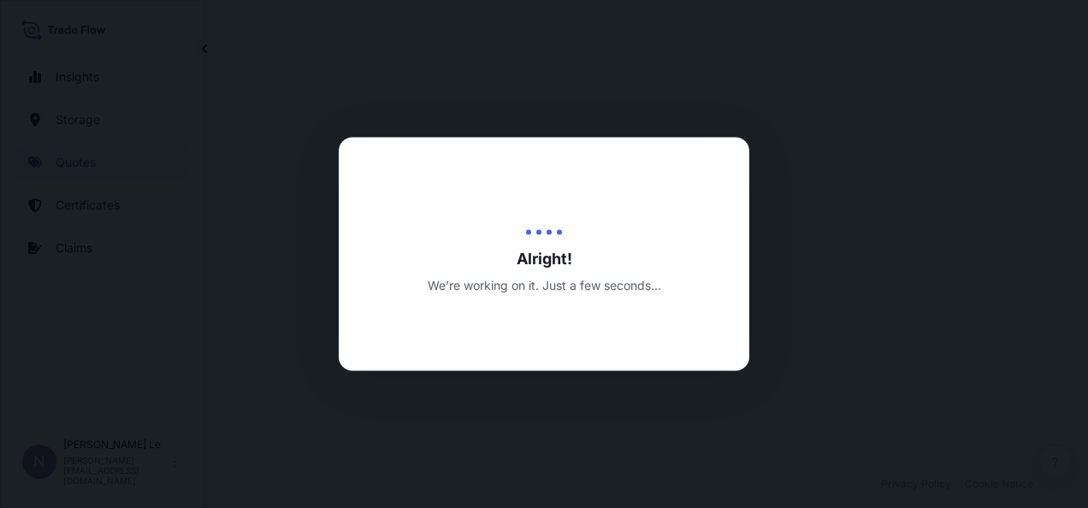
select select "Water"
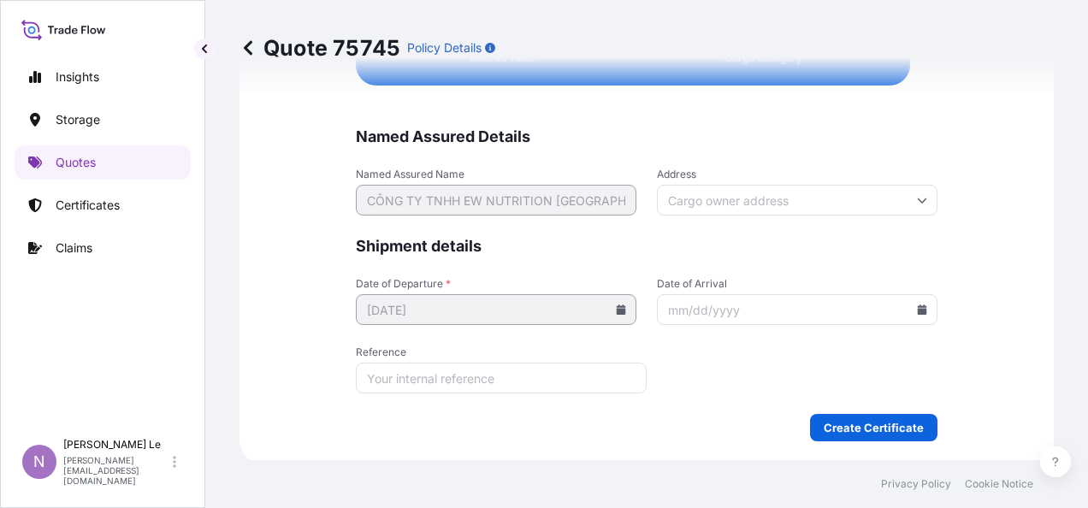
scroll to position [4261, 0]
click at [742, 193] on input "Address" at bounding box center [797, 199] width 280 height 31
paste input "Tầng 72, tòa nhà [STREET_ADDRESS][PERSON_NAME], [PERSON_NAME][GEOGRAPHIC_DATA][…"
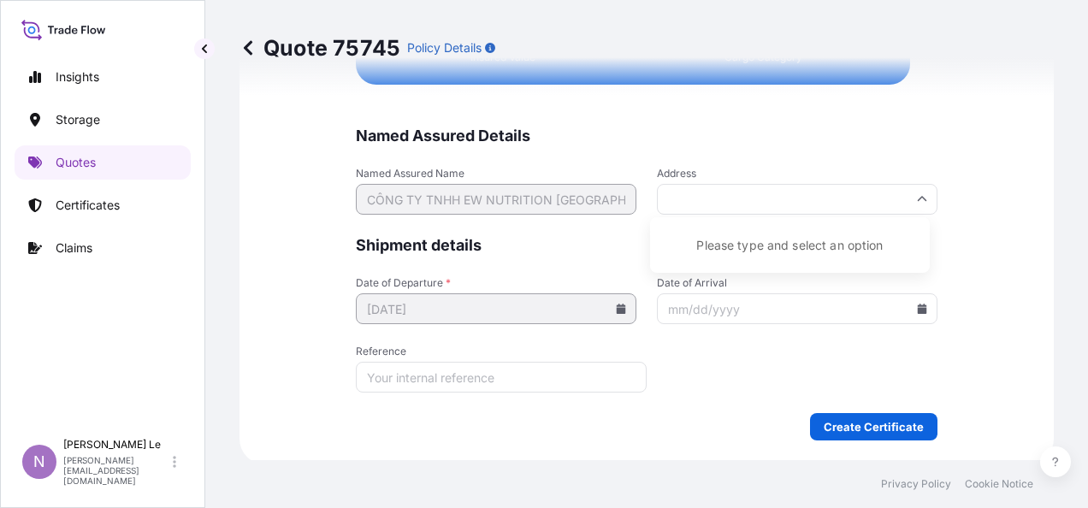
scroll to position [4292, 0]
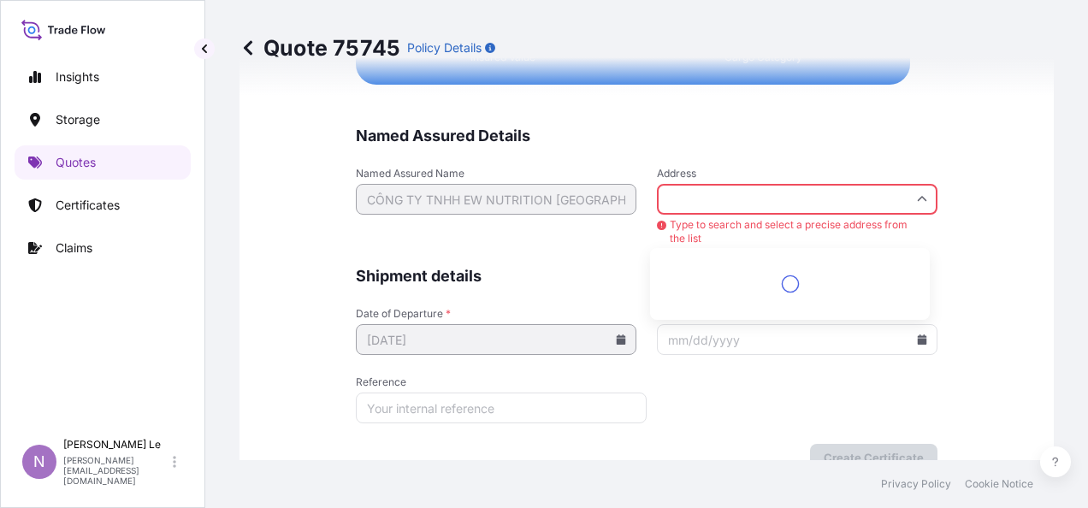
type input "Tầng 72, tòa nhà [STREET_ADDRESS][PERSON_NAME], [PERSON_NAME][GEOGRAPHIC_DATA][…"
click at [712, 371] on form "Named Assured Details Named Assured Name CÔNG TY TNHH EW NUTRITION VIỆT NAM Add…" at bounding box center [646, 298] width 581 height 345
click at [904, 190] on input "Tầng 72, tòa nhà [STREET_ADDRESS][PERSON_NAME], [PERSON_NAME][GEOGRAPHIC_DATA][…" at bounding box center [797, 199] width 280 height 31
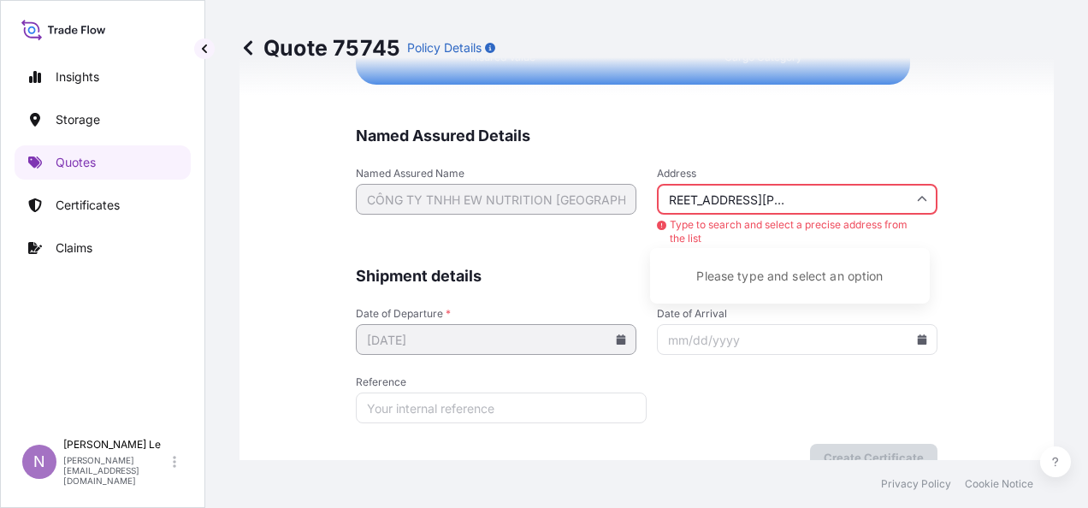
click at [917, 188] on input "Tầng 72, tòa nhà [STREET_ADDRESS][PERSON_NAME], [PERSON_NAME][GEOGRAPHIC_DATA][…" at bounding box center [797, 199] width 280 height 31
click at [594, 253] on form "Named Assured Details Named Assured Name CÔNG TY TNHH EW NUTRITION VIỆT NAM Add…" at bounding box center [646, 298] width 581 height 345
click at [664, 192] on input "Tầng 72, tòa nhà [STREET_ADDRESS][PERSON_NAME], [PERSON_NAME][GEOGRAPHIC_DATA][…" at bounding box center [797, 199] width 280 height 31
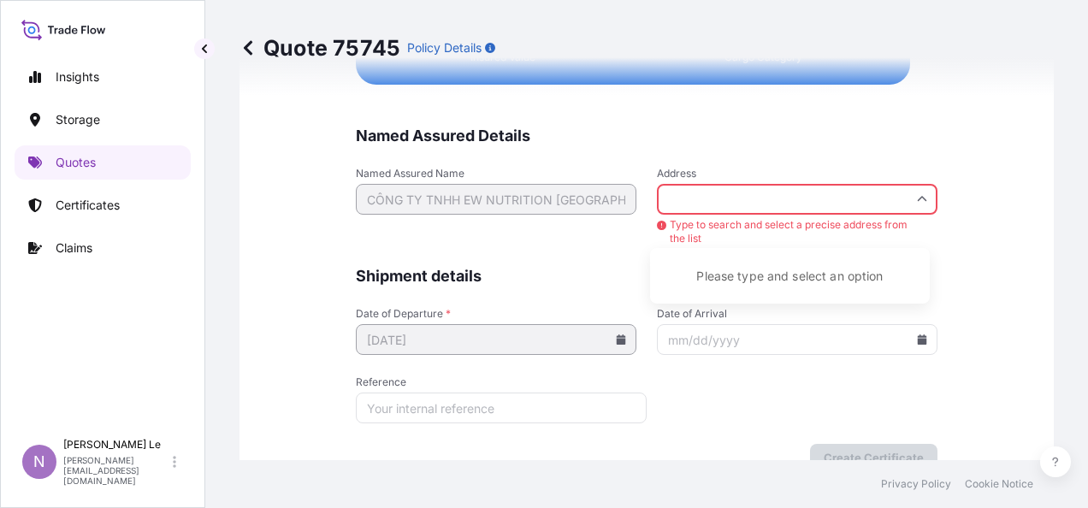
drag, startPoint x: 664, startPoint y: 191, endPoint x: 1090, endPoint y: 199, distance: 426.8
click at [1074, 199] on html "Insights Storage Quotes Certificates Claims N Nghia Le [EMAIL_ADDRESS][DOMAIN_N…" at bounding box center [544, 254] width 1088 height 508
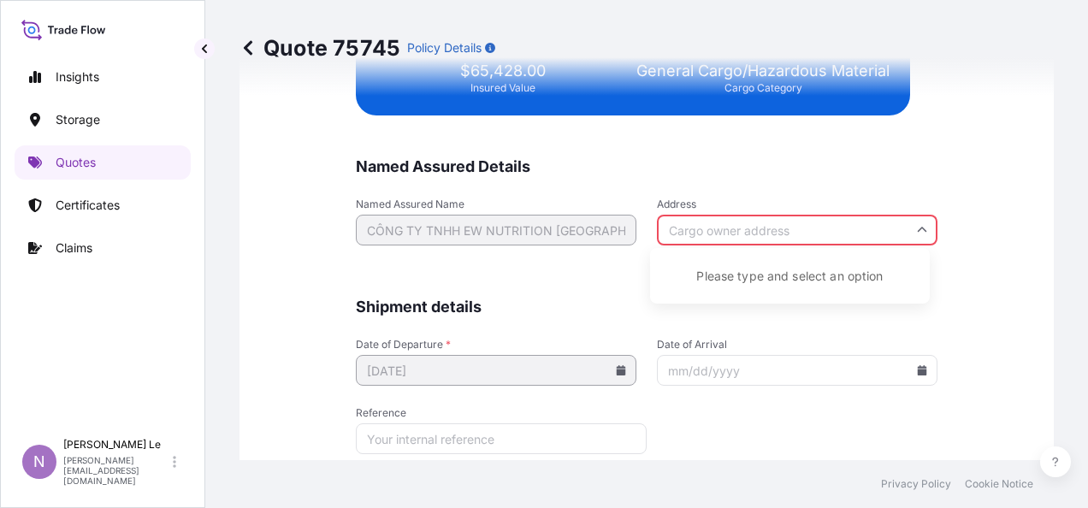
click at [1006, 198] on div "We just need a few more details before we issue the certificate Named Assured D…" at bounding box center [646, 90] width 814 height 871
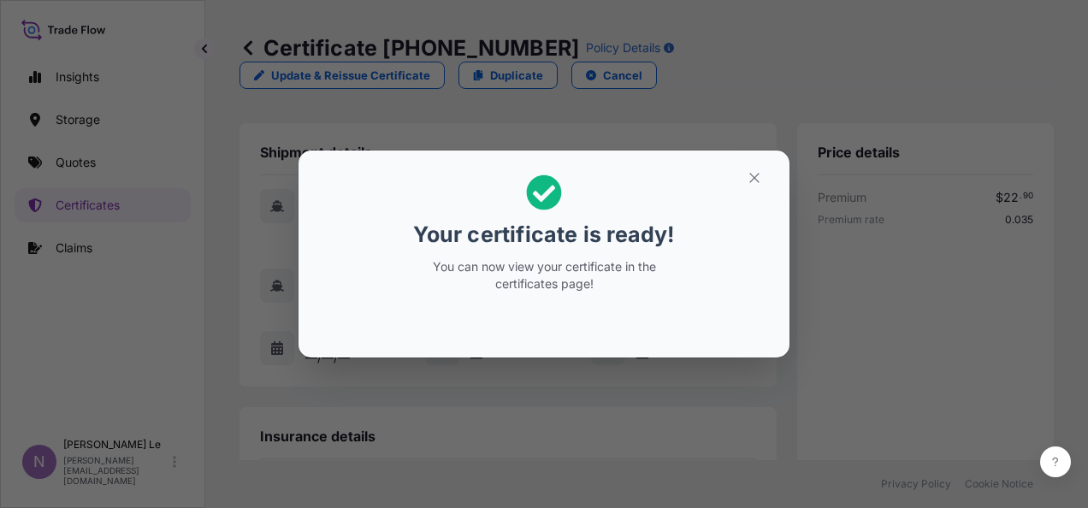
click at [906, 263] on div "Your certificate is ready! You can now view your certificate in the certificate…" at bounding box center [544, 254] width 1088 height 508
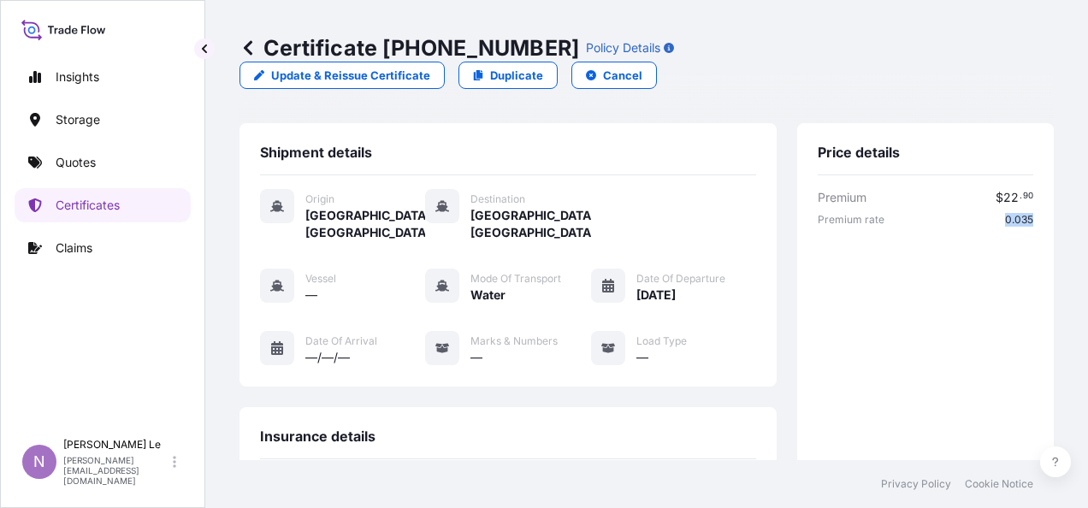
drag, startPoint x: 988, startPoint y: 189, endPoint x: 1021, endPoint y: 204, distance: 35.6
click at [1021, 204] on div "Price details Premium $ 22 . 90 Premium rate 0.035 Total $ 22 . 90" at bounding box center [925, 513] width 257 height 781
drag, startPoint x: 1021, startPoint y: 204, endPoint x: 942, endPoint y: 302, distance: 125.9
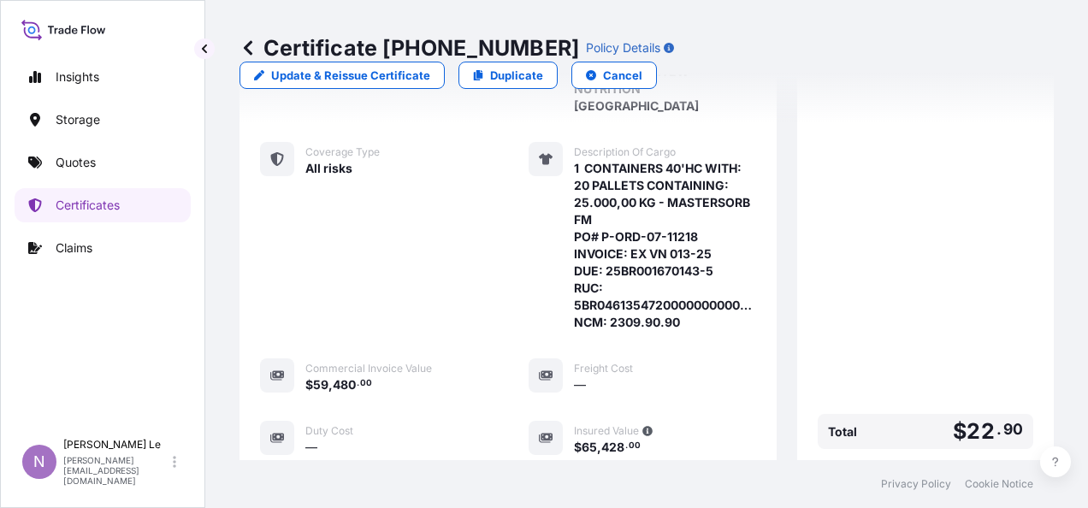
scroll to position [682, 0]
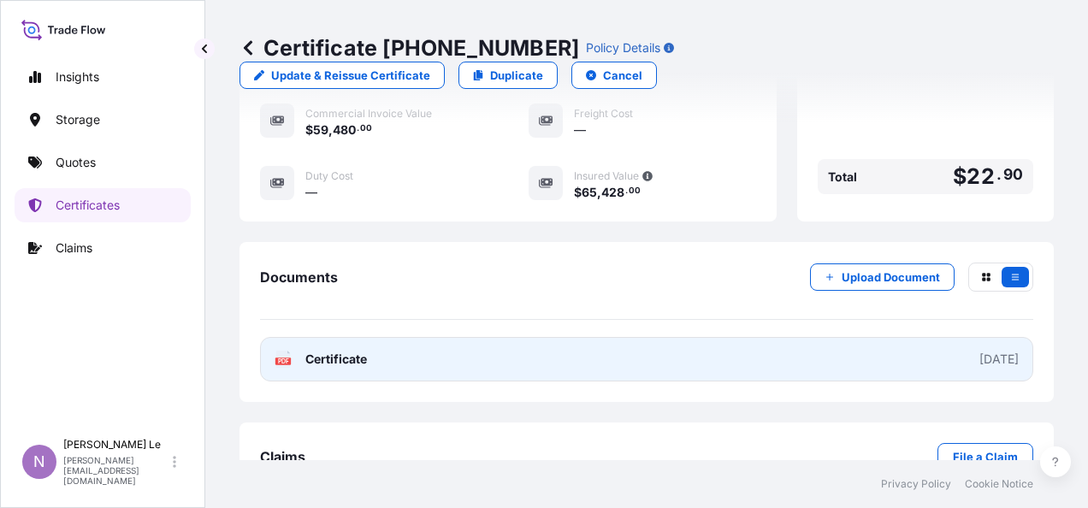
click at [357, 351] on span "Certificate" at bounding box center [336, 359] width 62 height 17
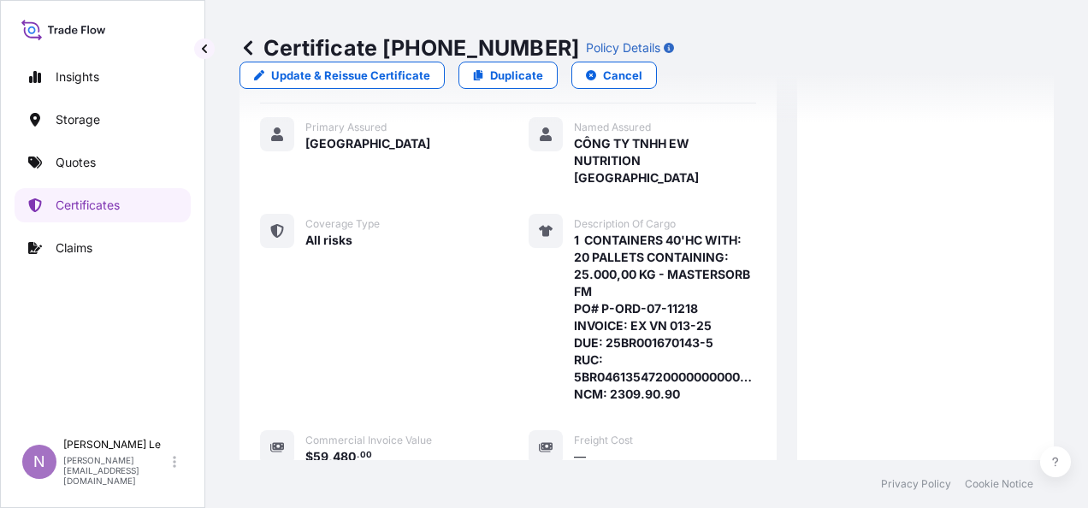
scroll to position [357, 0]
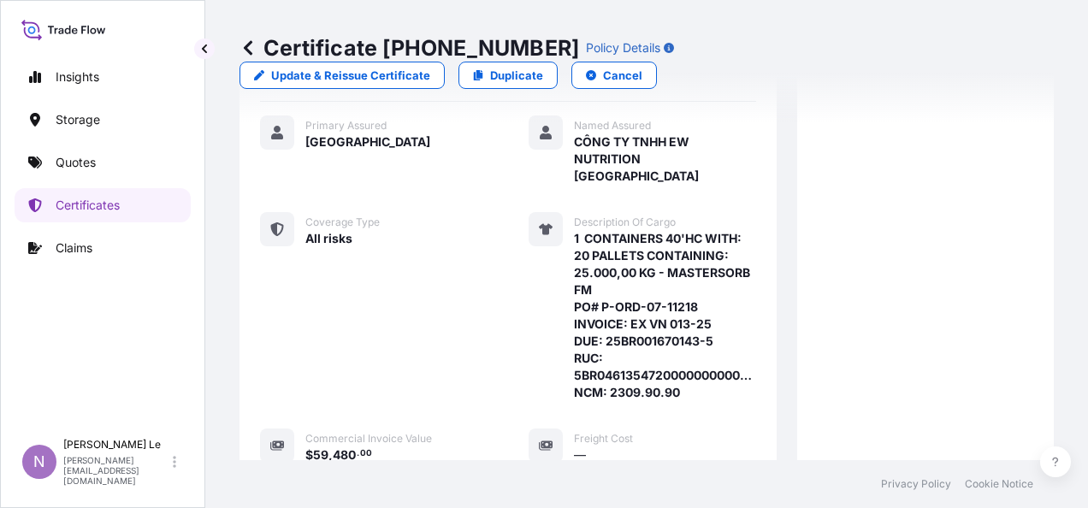
click at [625, 279] on span "1 CONTAINERS 40'HC WITH: 20 PALLETS CONTAINING: 25.000,00 KG - MASTERSORB FM PO…" at bounding box center [665, 315] width 182 height 171
drag, startPoint x: 625, startPoint y: 279, endPoint x: 599, endPoint y: 280, distance: 26.6
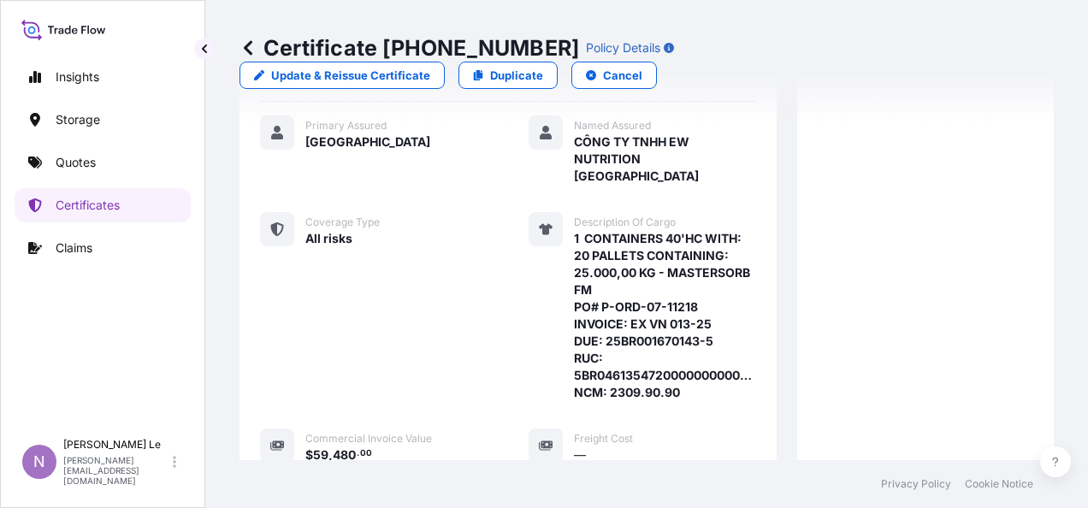
click at [599, 280] on span "1 CONTAINERS 40'HC WITH: 20 PALLETS CONTAINING: 25.000,00 KG - MASTERSORB FM PO…" at bounding box center [665, 315] width 182 height 171
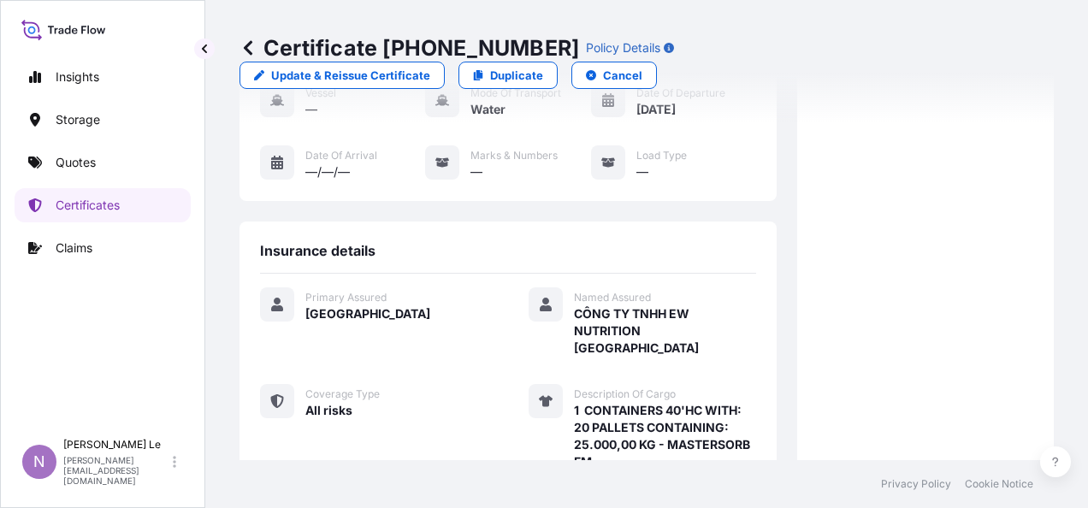
scroll to position [15, 0]
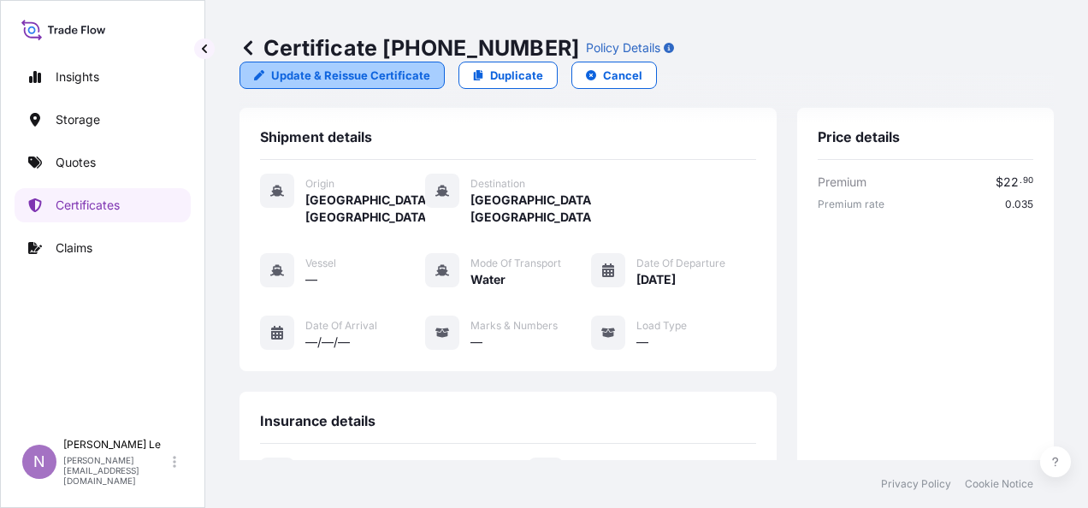
click at [430, 67] on p "Update & Reissue Certificate" at bounding box center [350, 75] width 159 height 17
select select "Water"
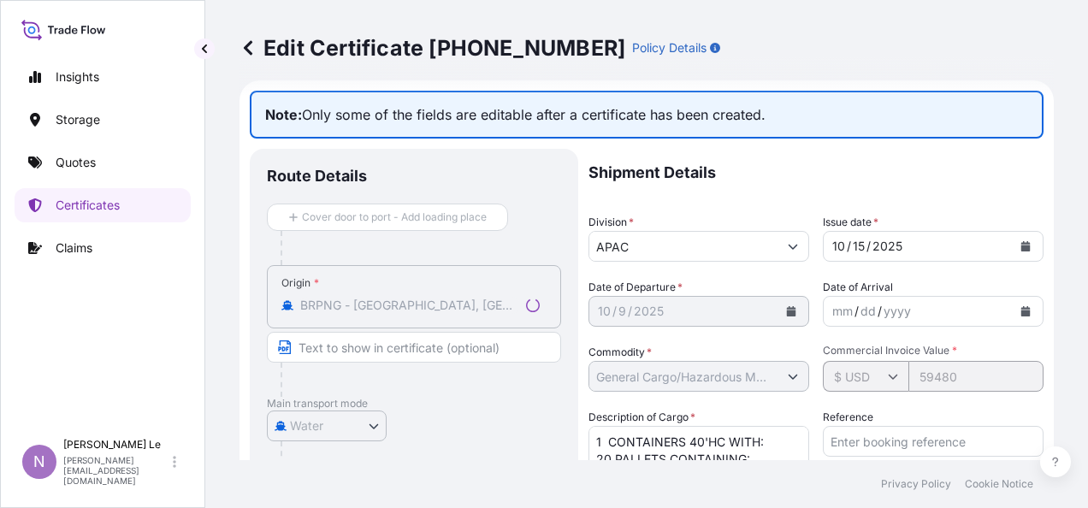
select select "31611"
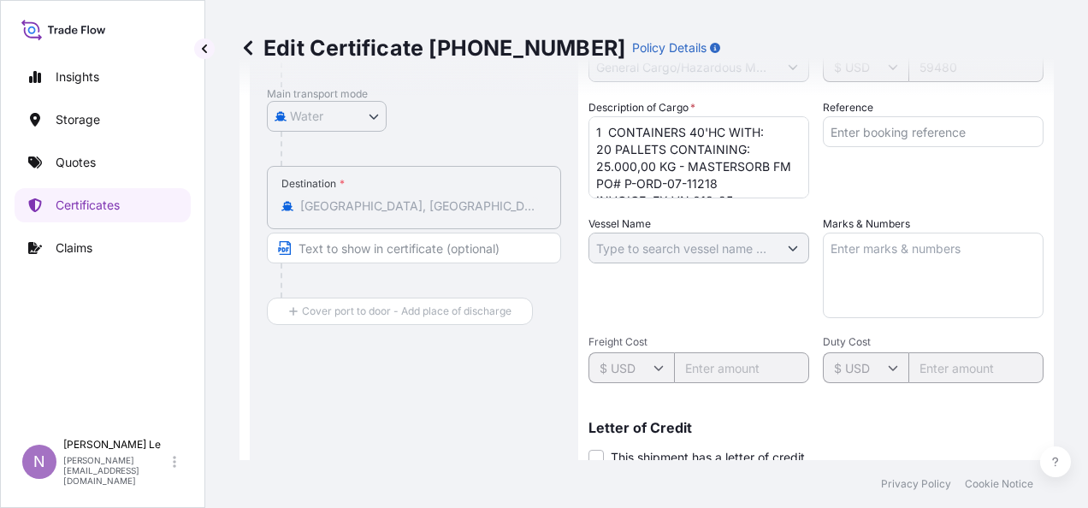
scroll to position [327, 0]
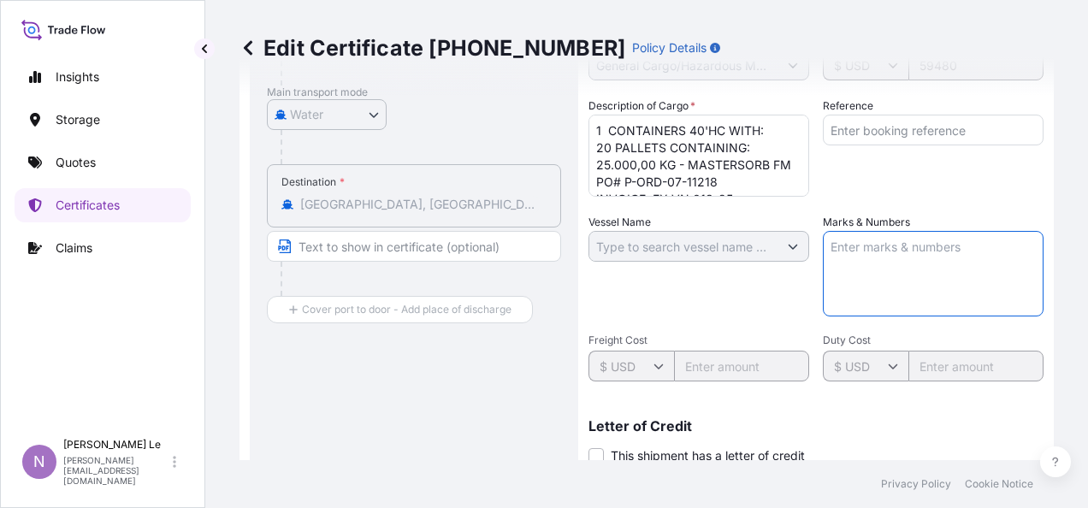
click at [878, 265] on textarea "Marks & Numbers" at bounding box center [933, 274] width 221 height 86
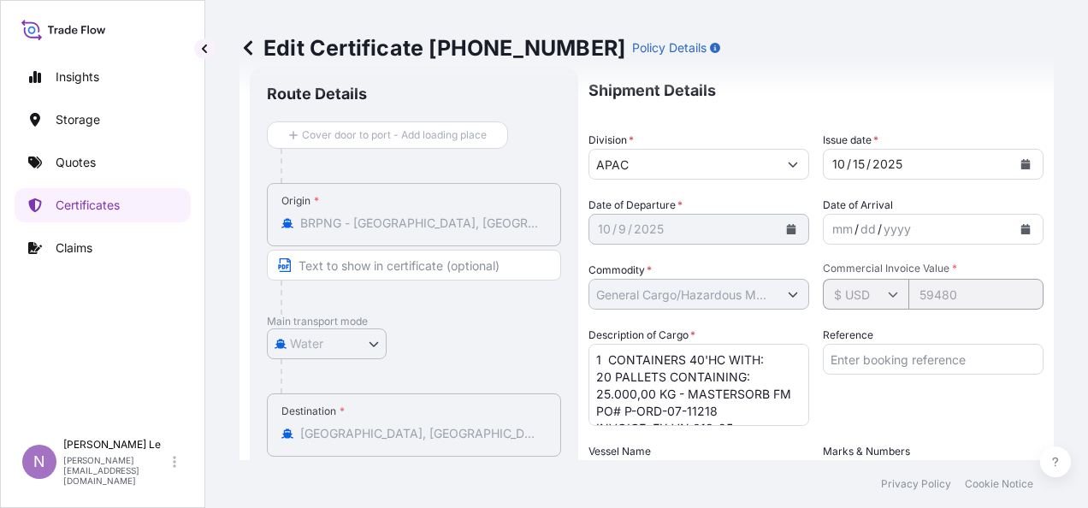
scroll to position [96, 0]
